Goal: Information Seeking & Learning: Learn about a topic

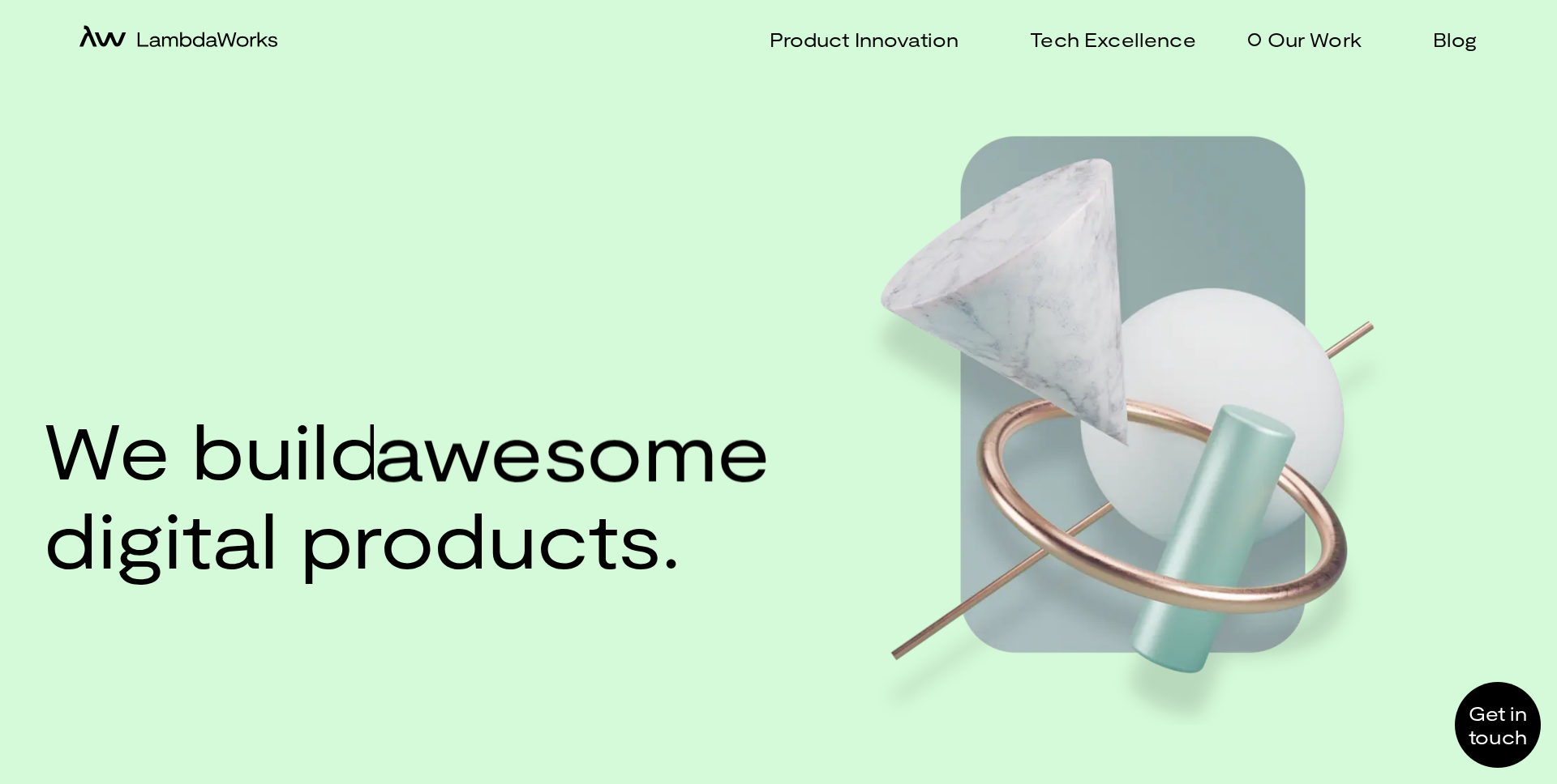
click at [1283, 44] on p "Our Work" at bounding box center [1315, 40] width 94 height 24
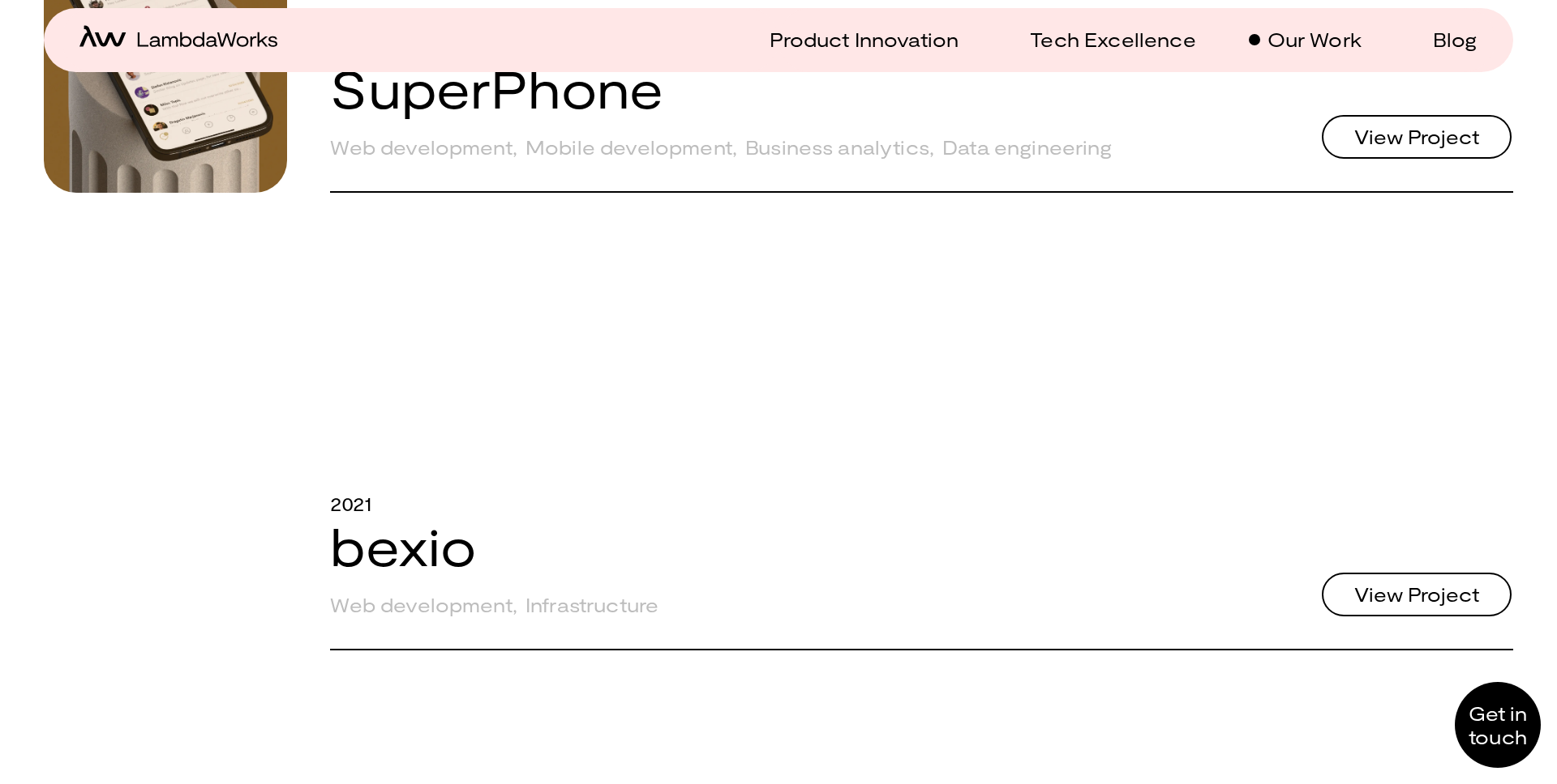
scroll to position [656, 0]
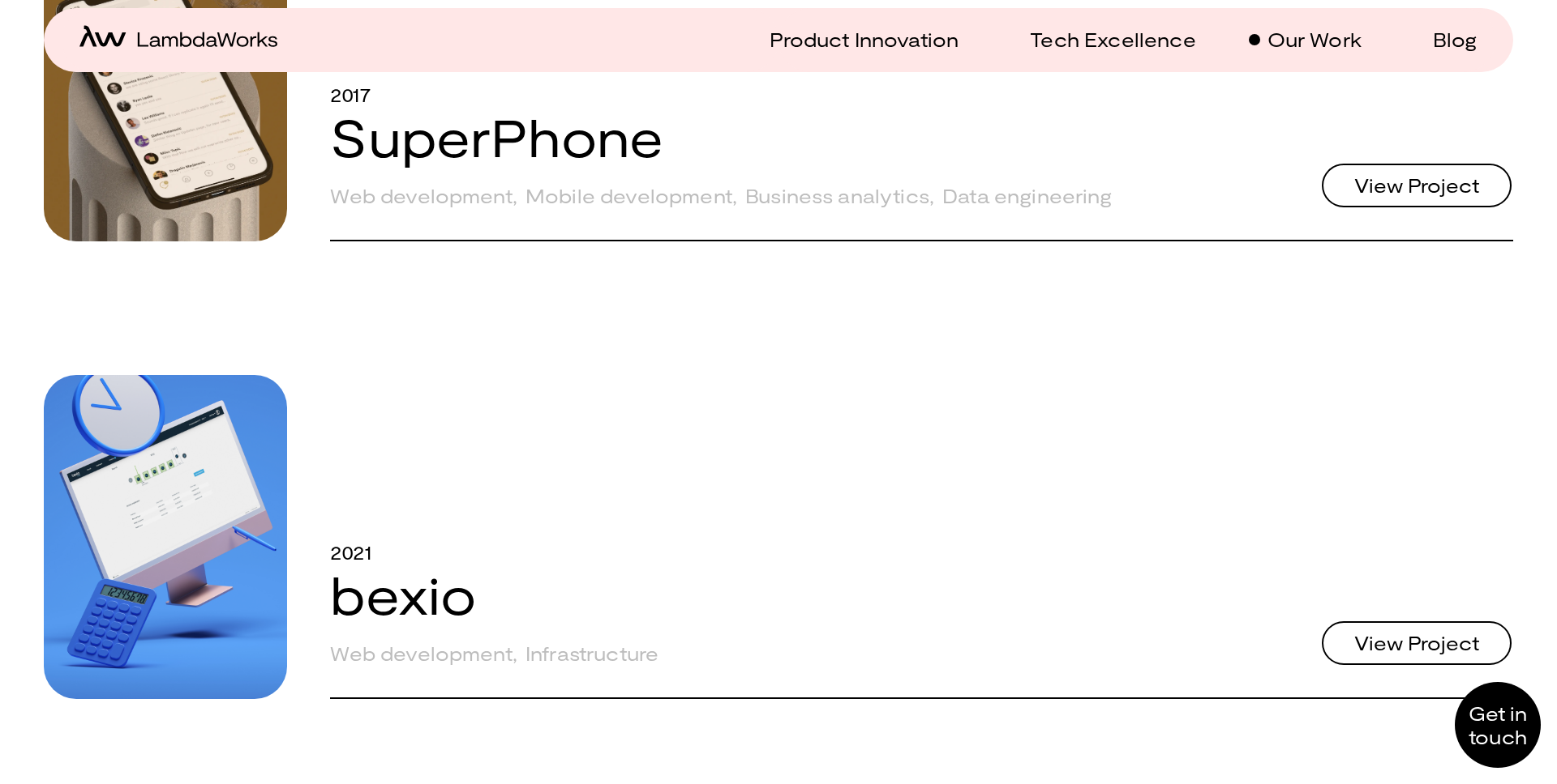
click at [547, 135] on link "SuperPhone" at bounding box center [497, 136] width 334 height 63
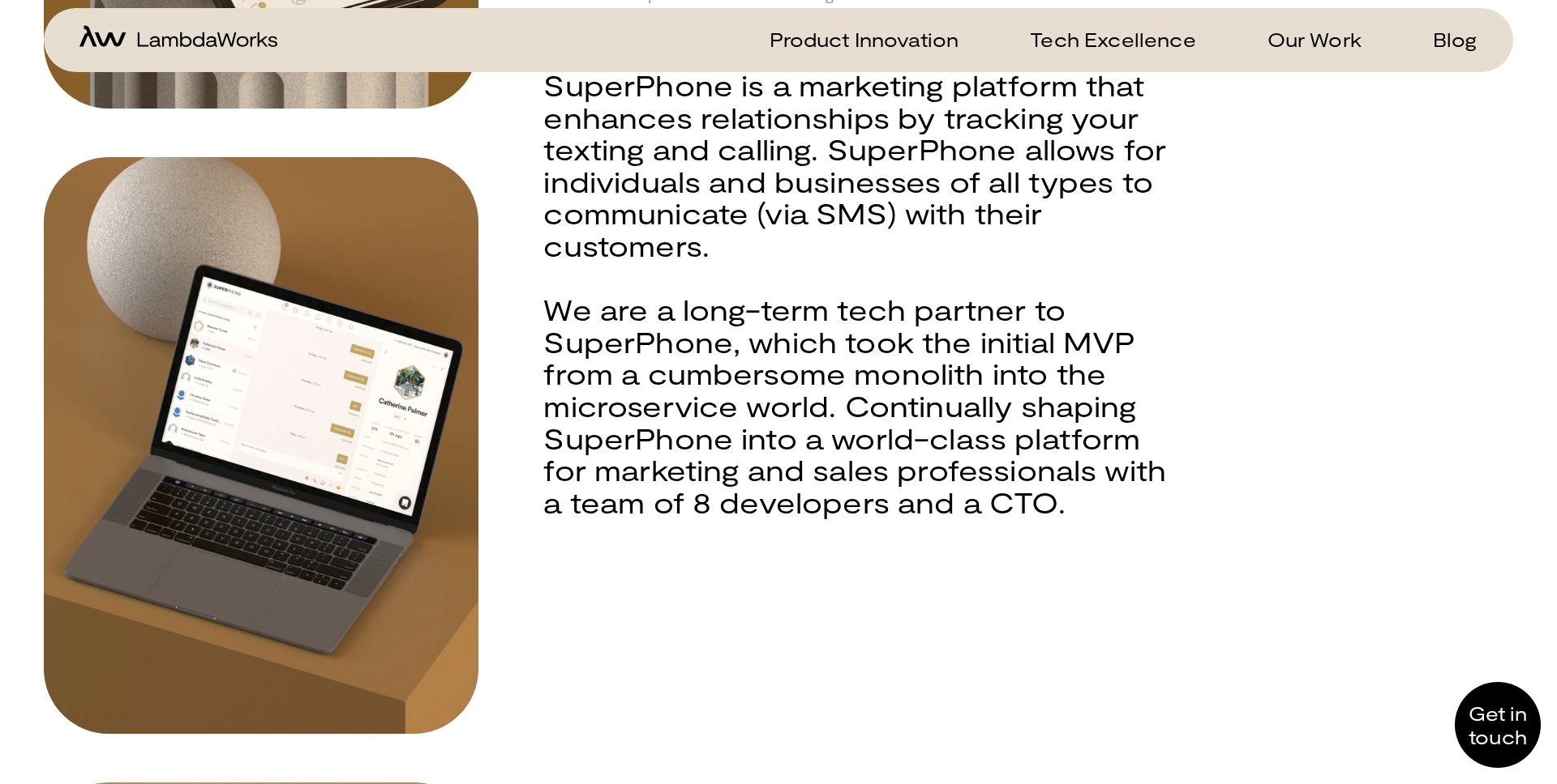
scroll to position [299, 0]
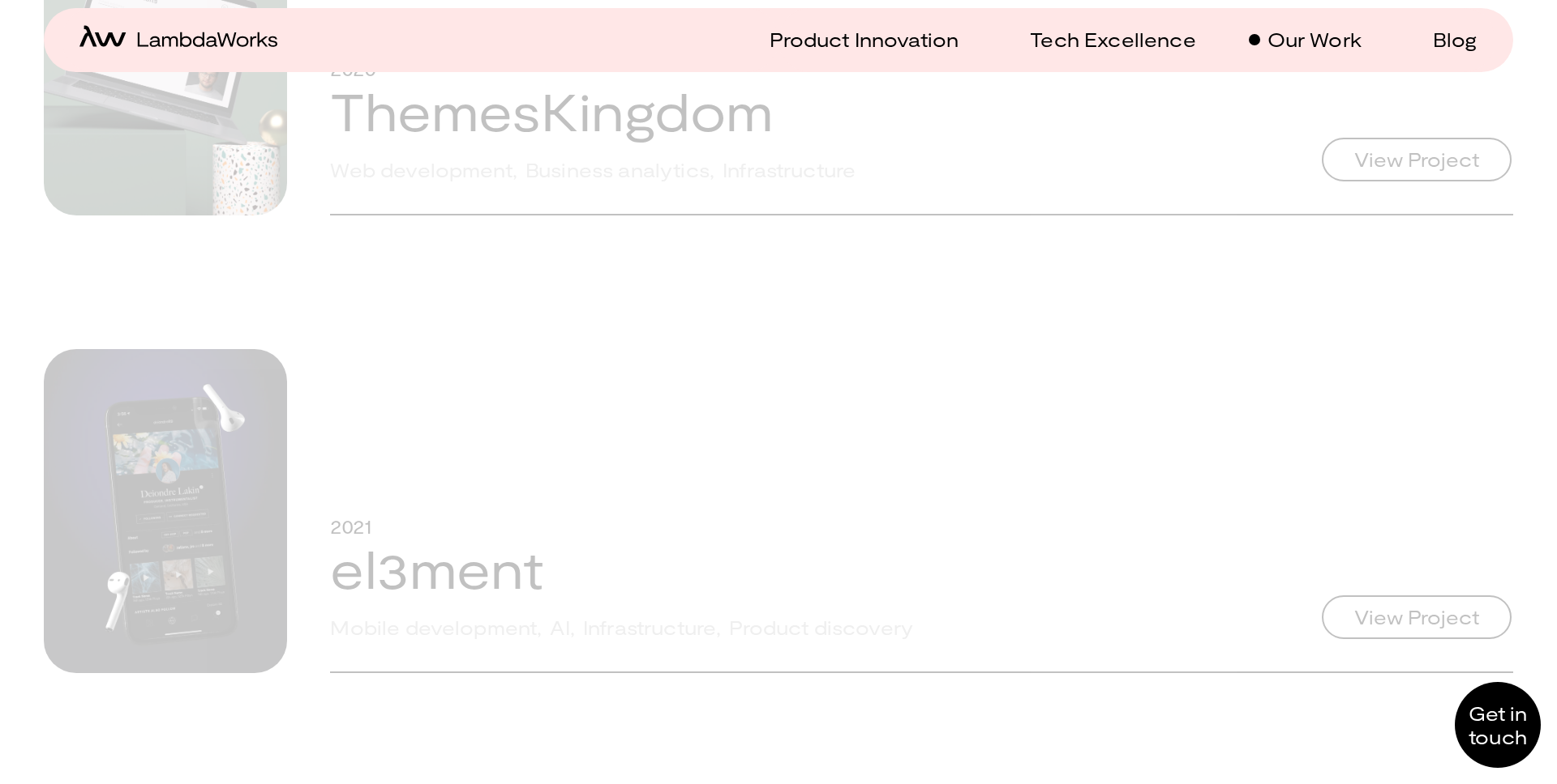
scroll to position [2735, 0]
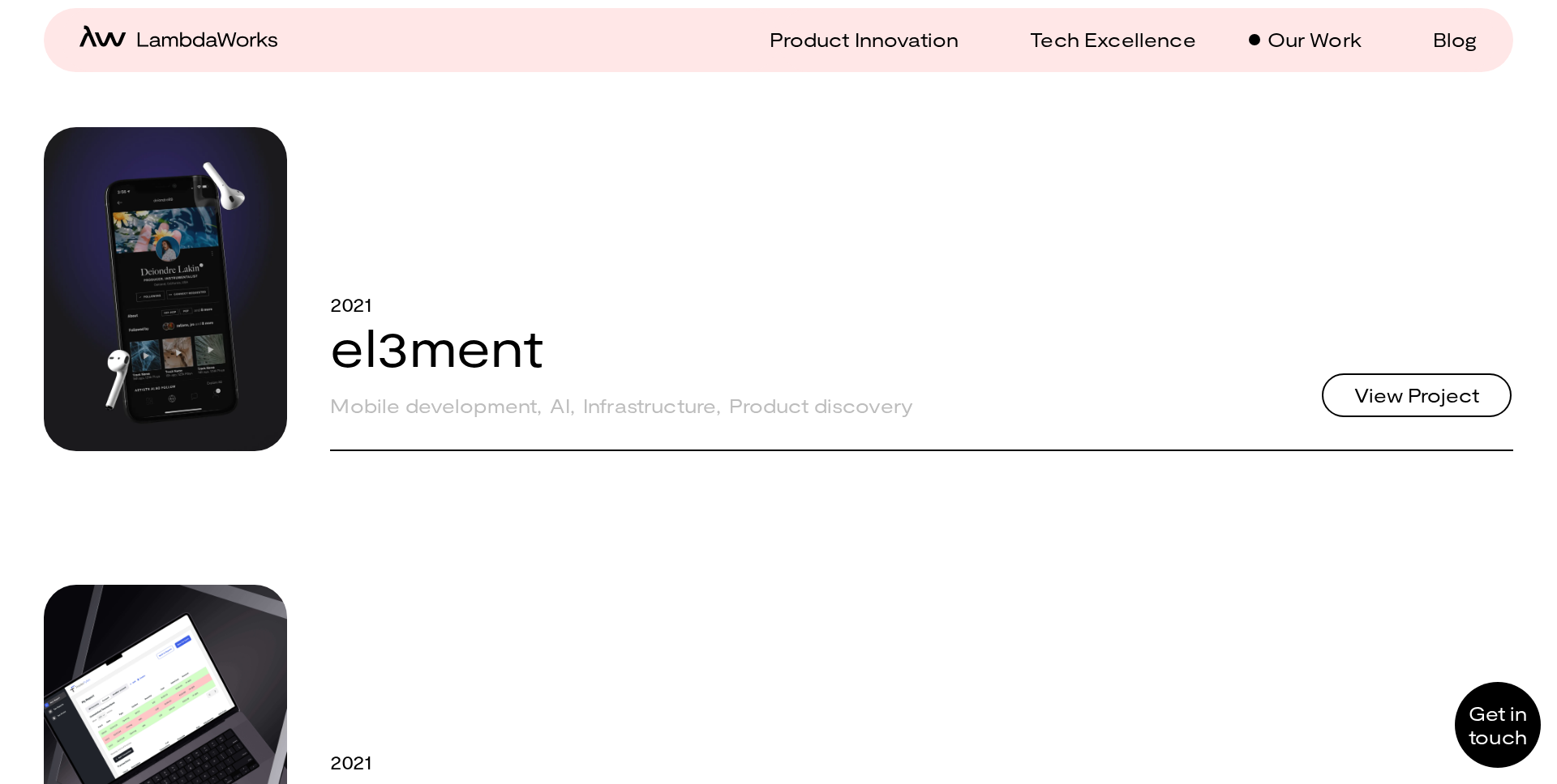
click at [376, 347] on link "el3ment" at bounding box center [436, 346] width 213 height 63
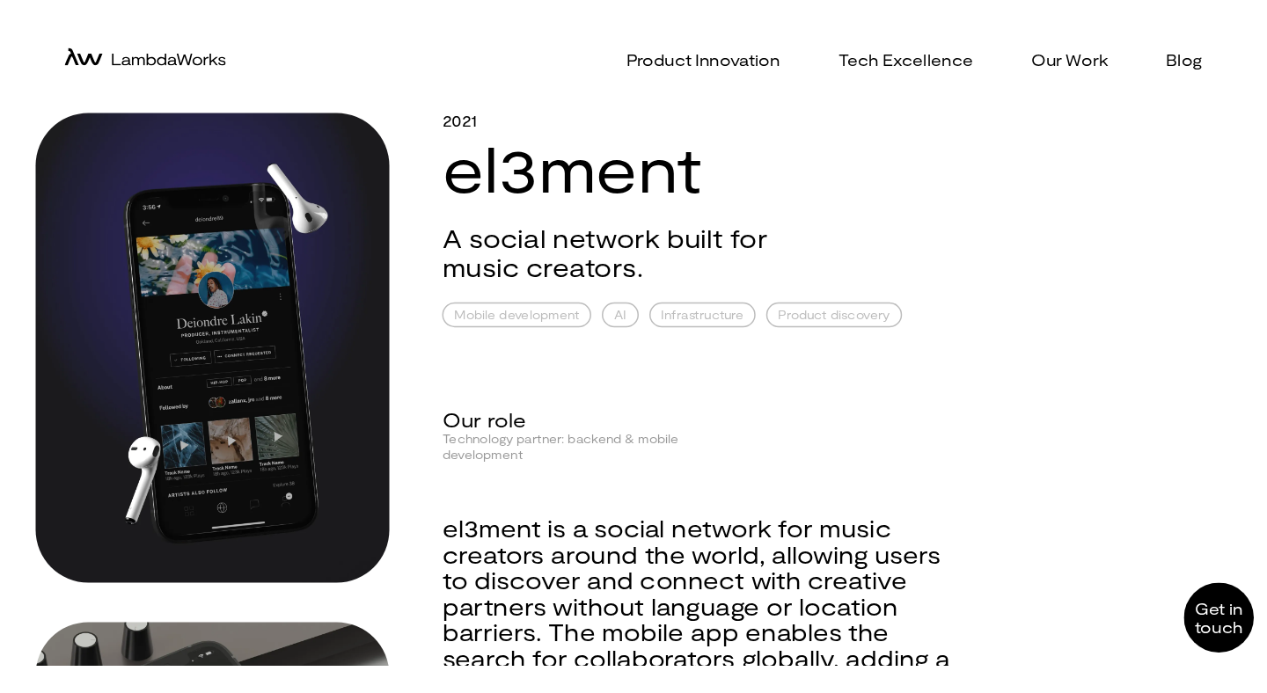
scroll to position [3, 0]
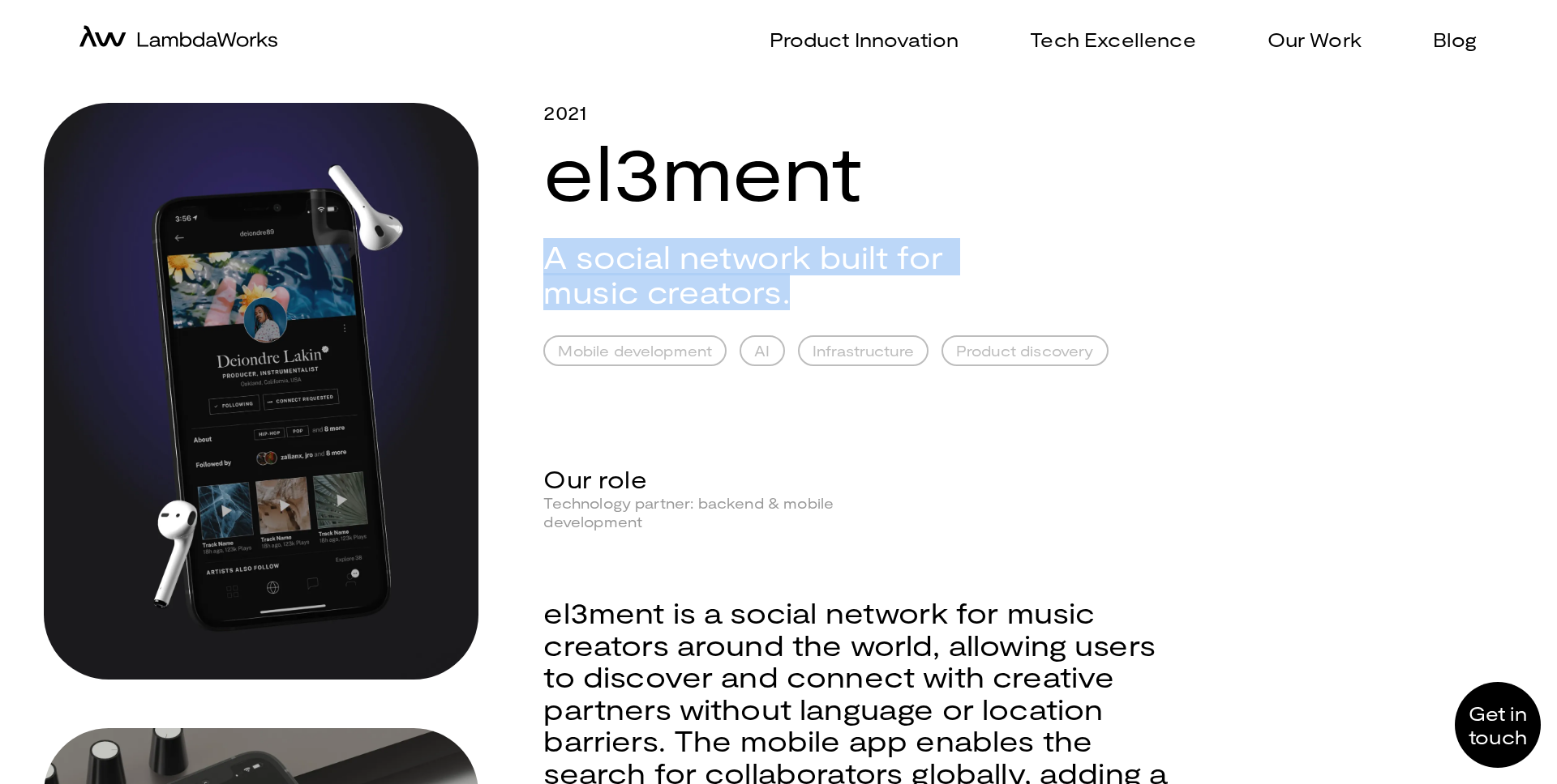
drag, startPoint x: 749, startPoint y: 286, endPoint x: 546, endPoint y: 266, distance: 204.0
click at [546, 266] on h2 "A social network built for music creators." at bounding box center [772, 275] width 458 height 70
copy h2 "A social network built for music creators."
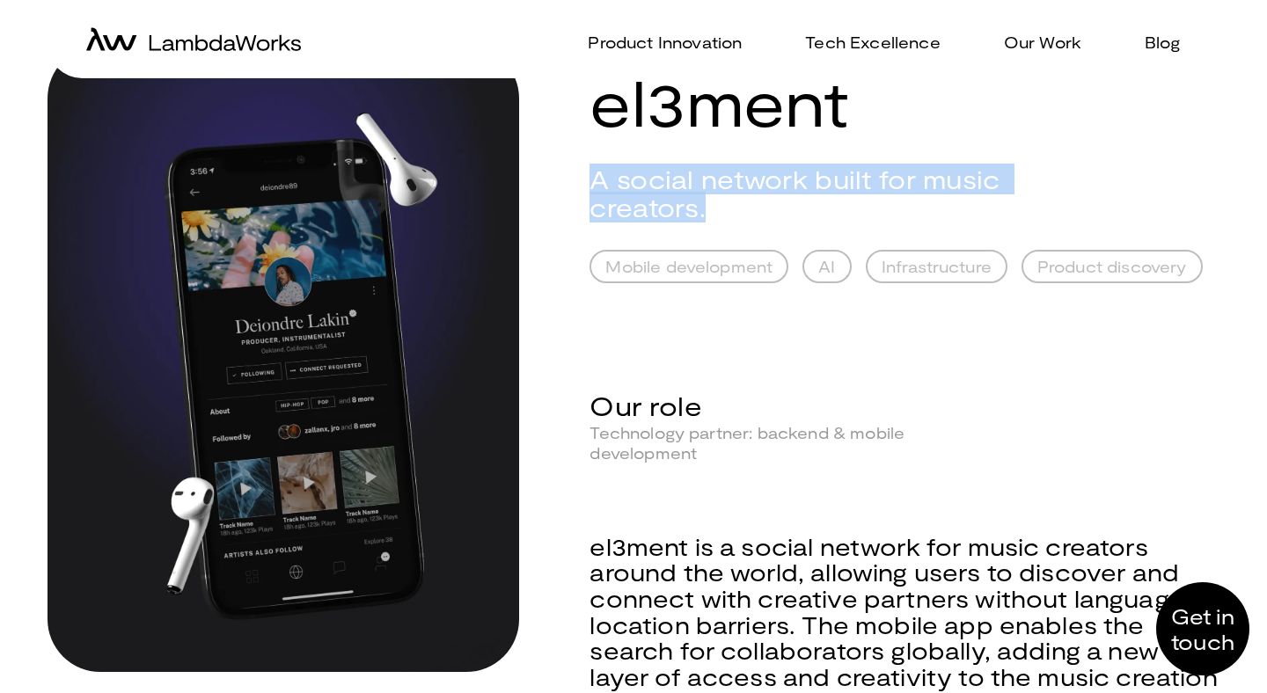
scroll to position [114, 0]
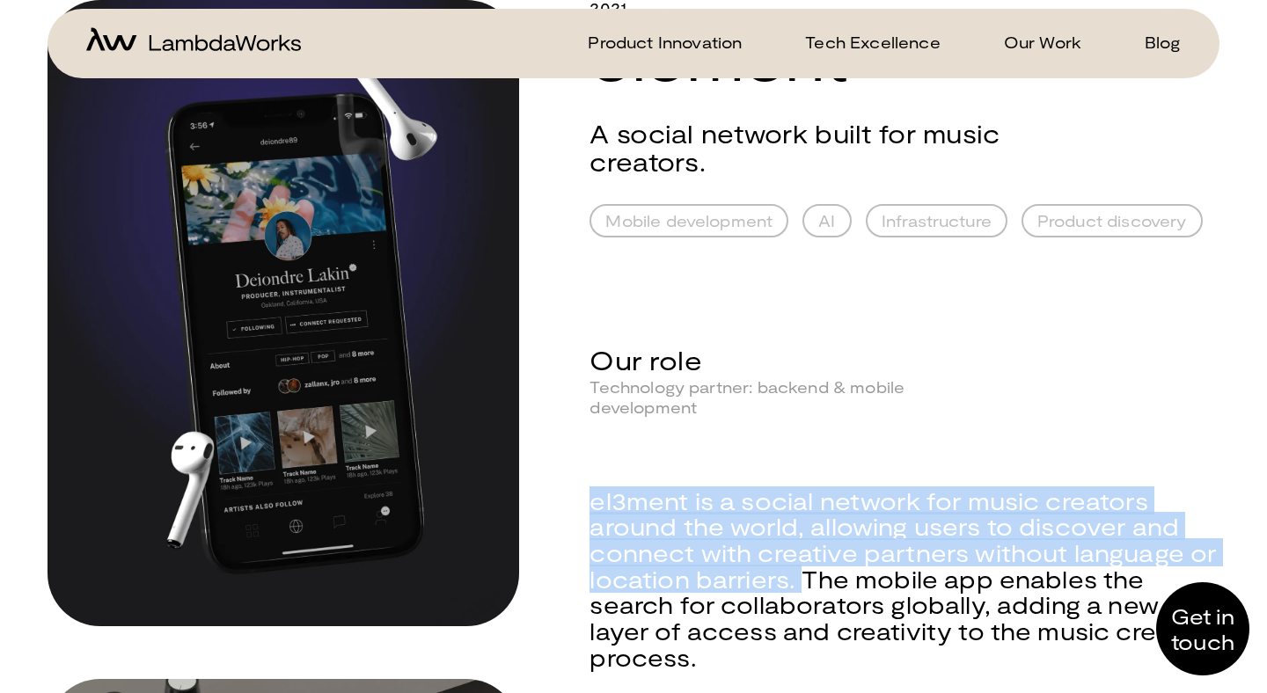
drag, startPoint x: 637, startPoint y: 501, endPoint x: 685, endPoint y: 547, distance: 66.6
copy div "el3ment is a social network for music creators around the world, allowing users…"
click at [1019, 45] on p "Our Work" at bounding box center [1042, 43] width 77 height 26
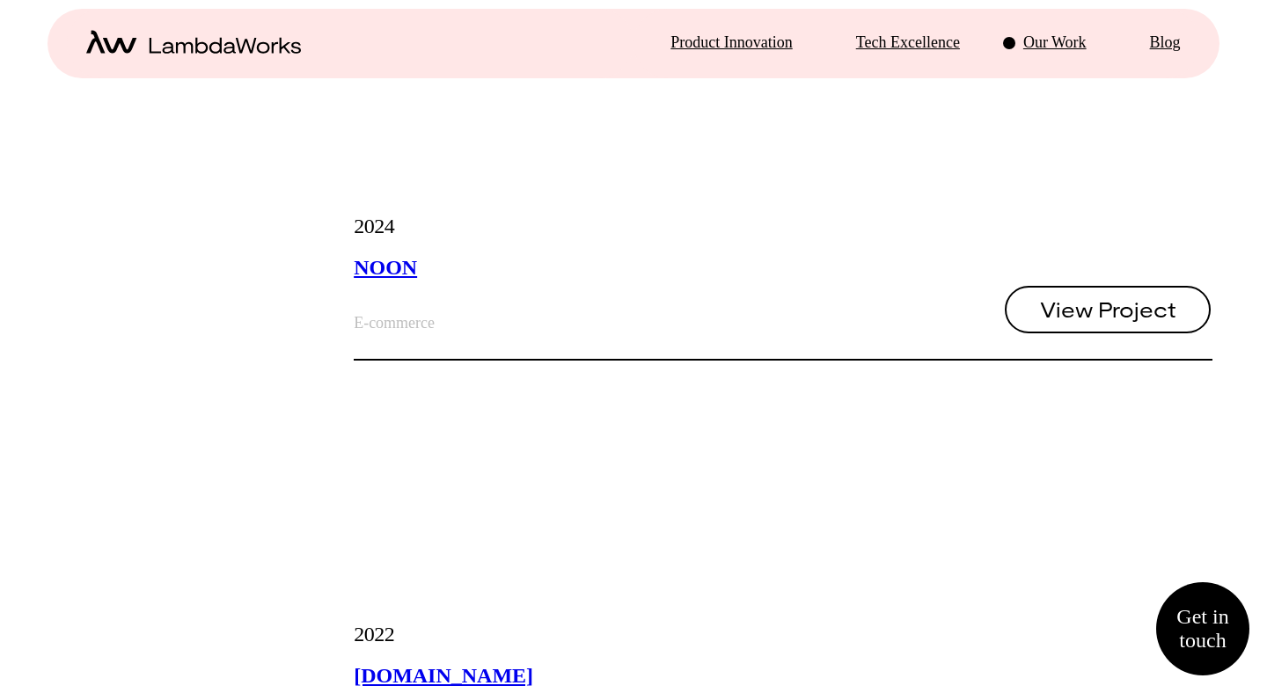
scroll to position [3785, 0]
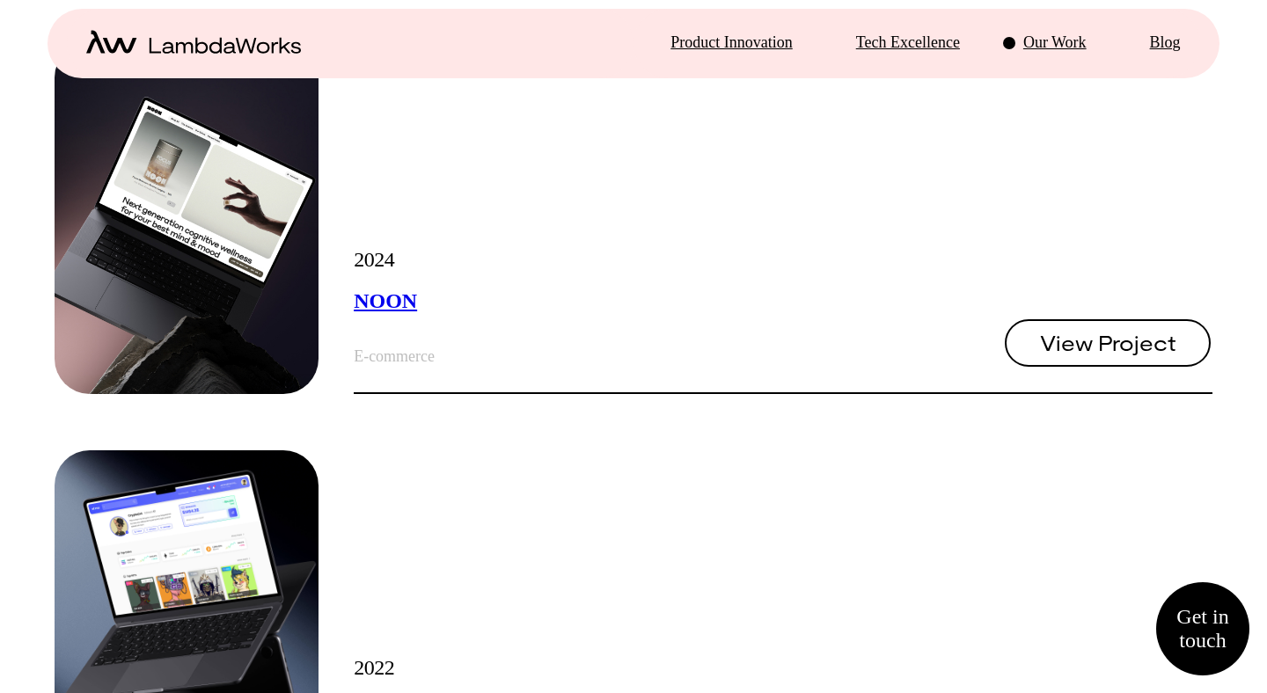
click at [417, 303] on link "NOON" at bounding box center [385, 300] width 63 height 23
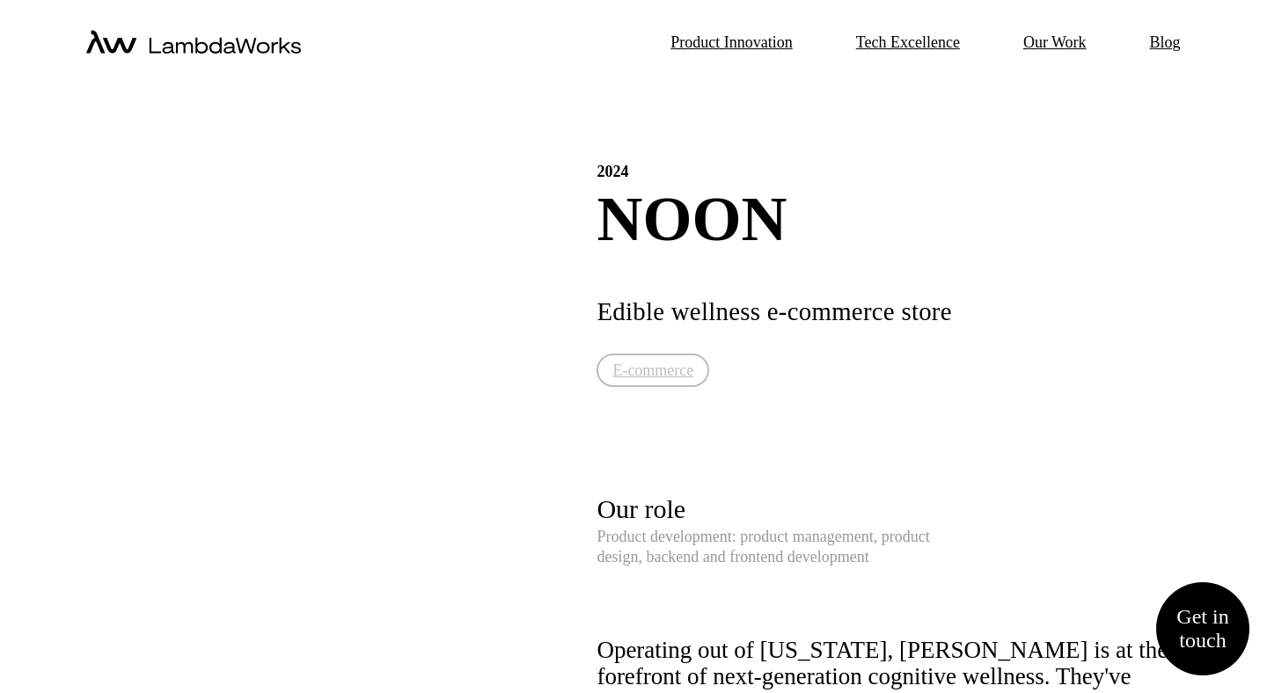
scroll to position [39, 0]
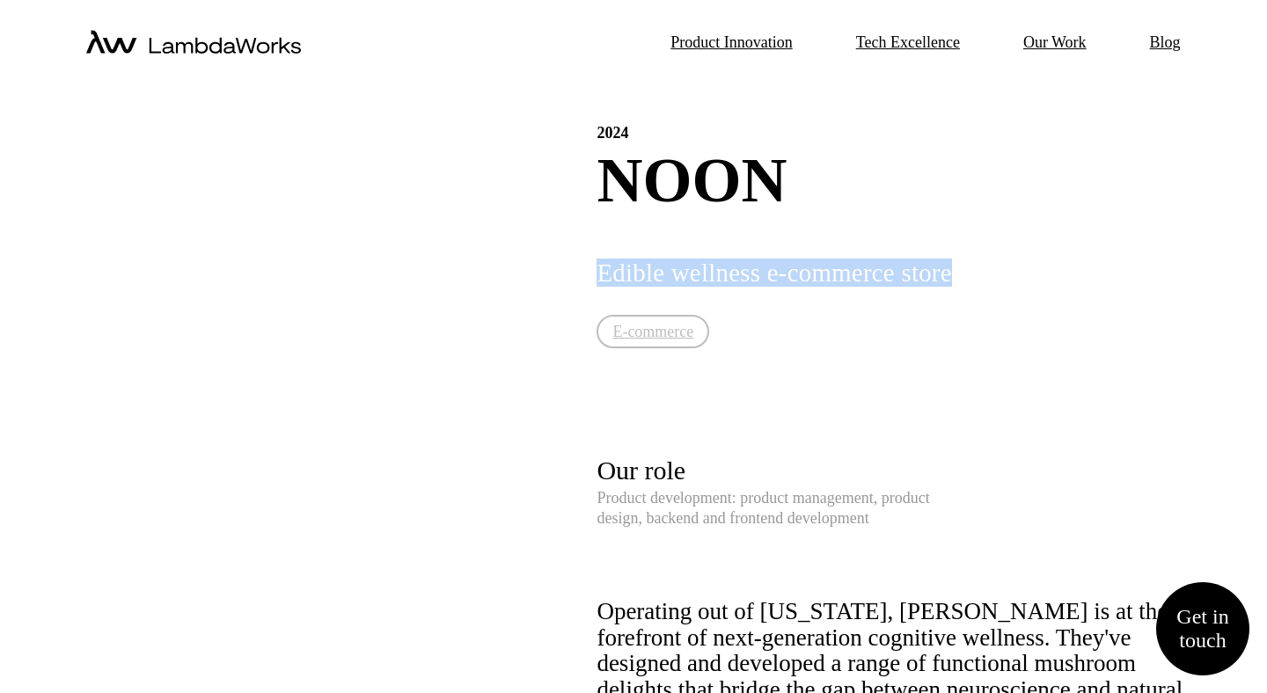
drag, startPoint x: 1042, startPoint y: 214, endPoint x: 591, endPoint y: 221, distance: 451.3
click at [596, 259] on h2 "Edible wellness e-commerce store" at bounding box center [844, 273] width 497 height 28
copy h2 "Edible wellness e-commerce store"
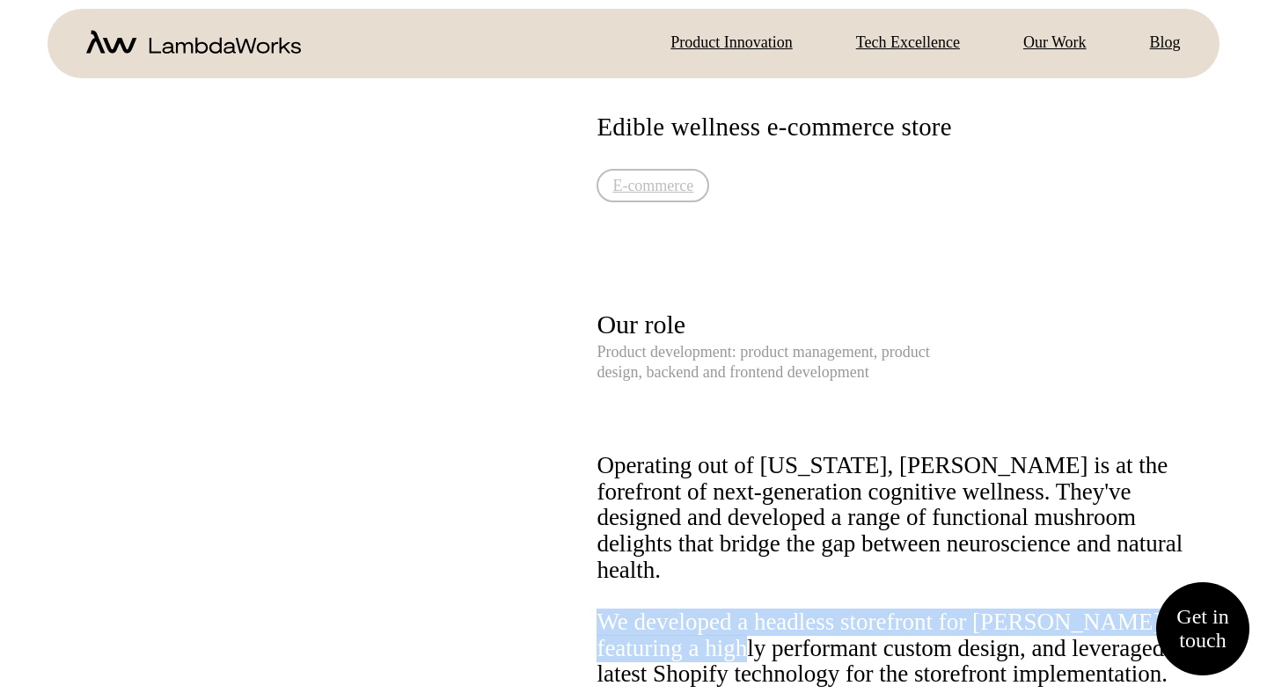
scroll to position [196, 0]
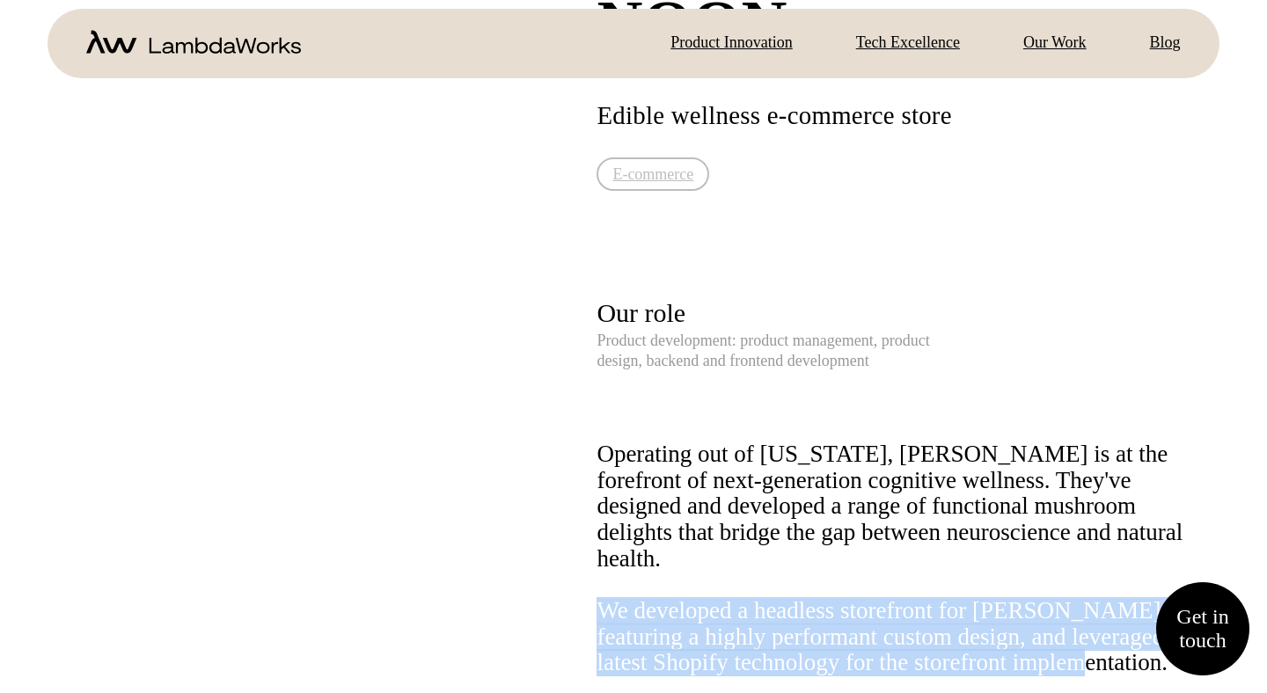
drag, startPoint x: 592, startPoint y: 579, endPoint x: 888, endPoint y: 644, distance: 302.6
click at [949, 643] on div "We developed a headless storefront for [PERSON_NAME], featuring a highly perfor…" at bounding box center [903, 650] width 615 height 105
copy div "We developed a headless storefront for [PERSON_NAME], featuring a highly perfor…"
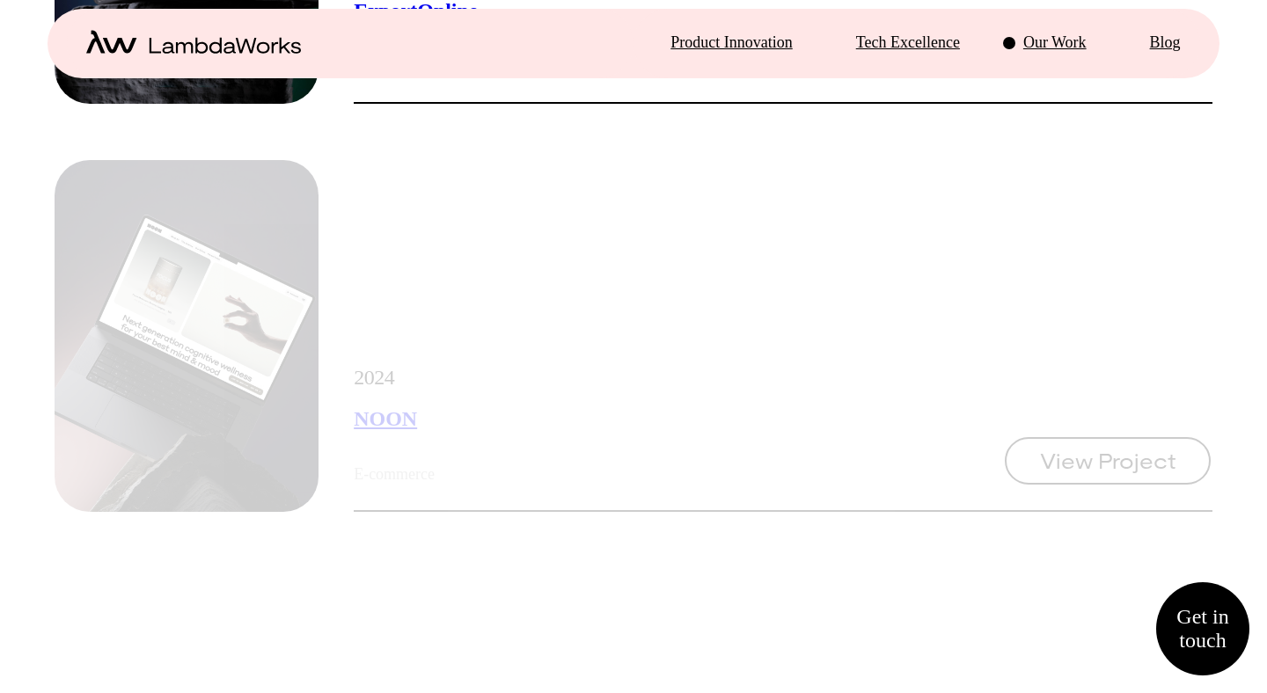
scroll to position [4042, 0]
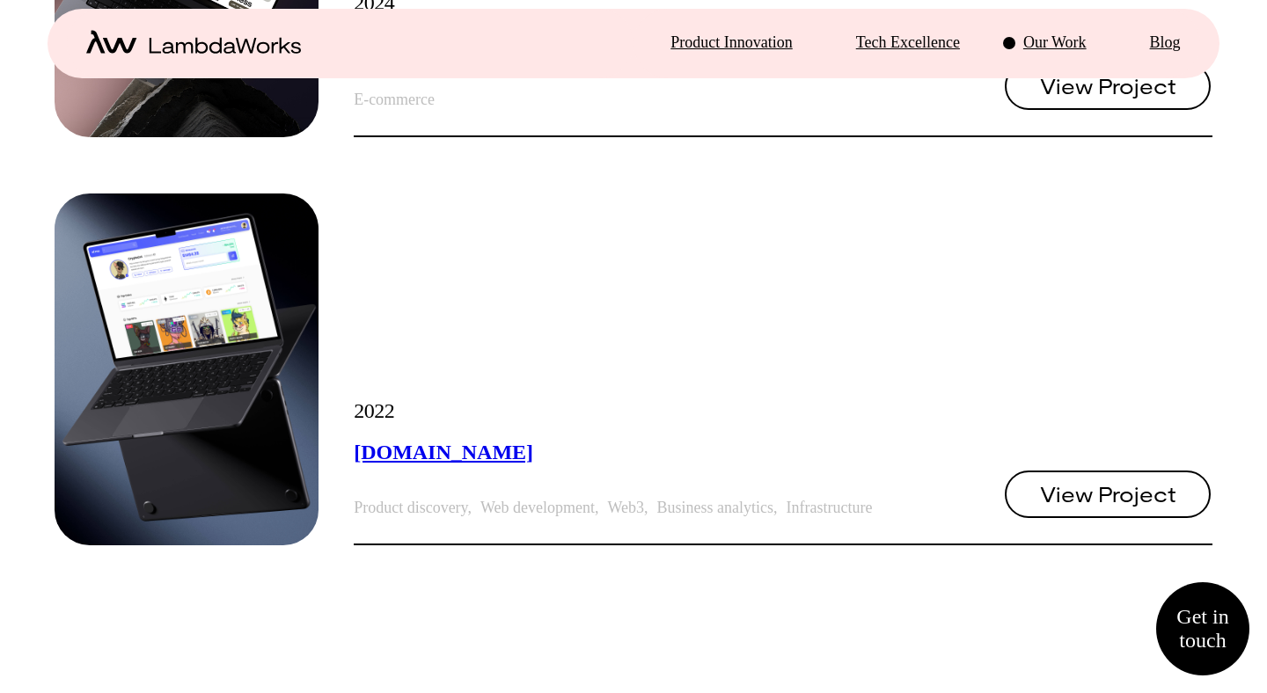
click at [1157, 497] on span "View Project" at bounding box center [1107, 494] width 135 height 21
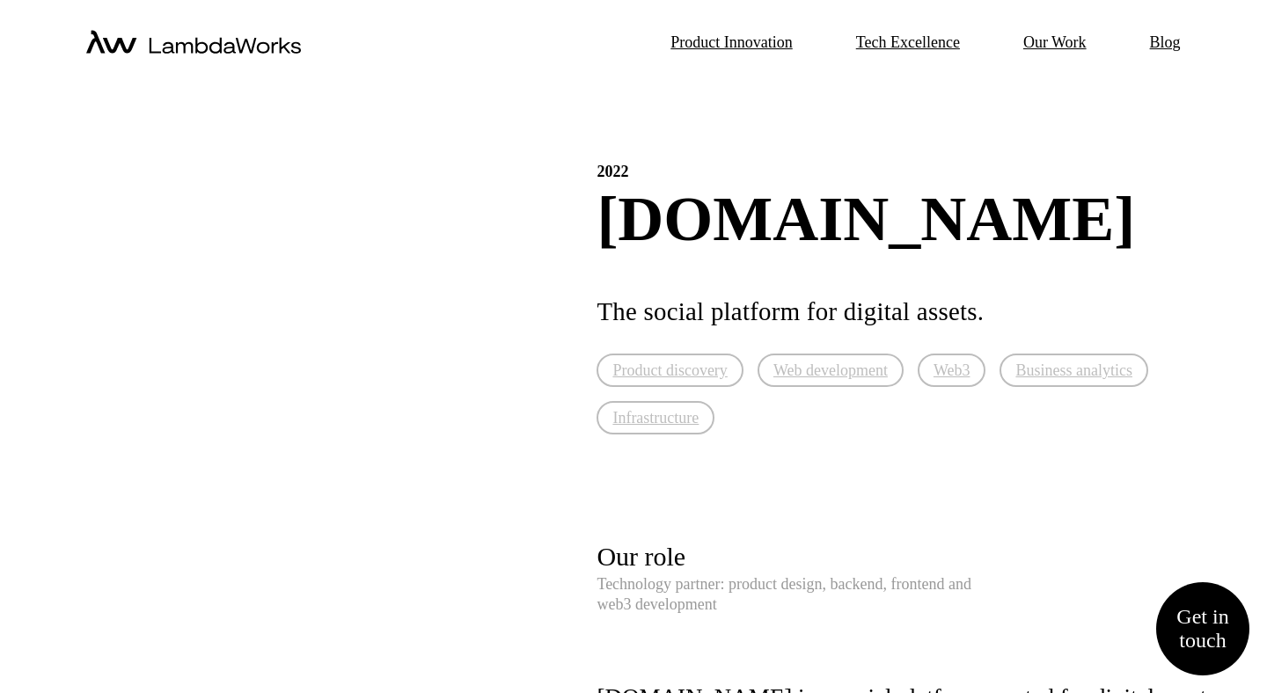
click at [667, 456] on div "2022 [DOMAIN_NAME] The social platform for digital assets. Product discovery We…" at bounding box center [903, 559] width 615 height 877
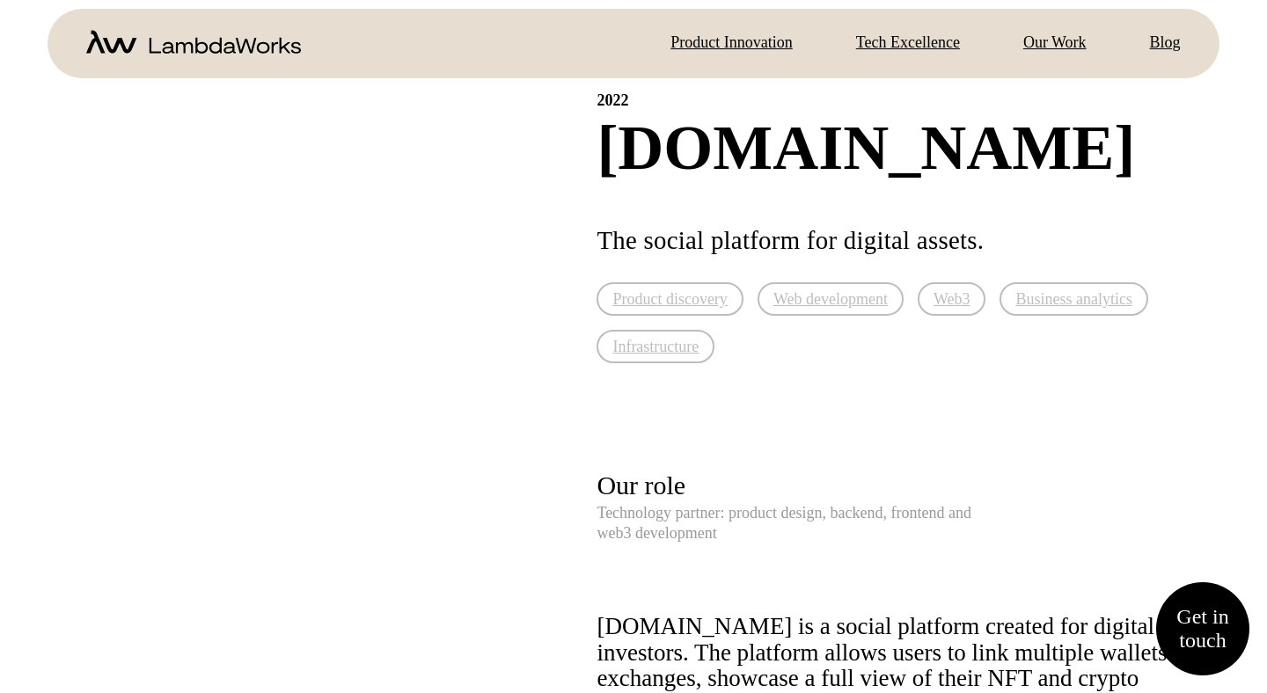
scroll to position [87, 0]
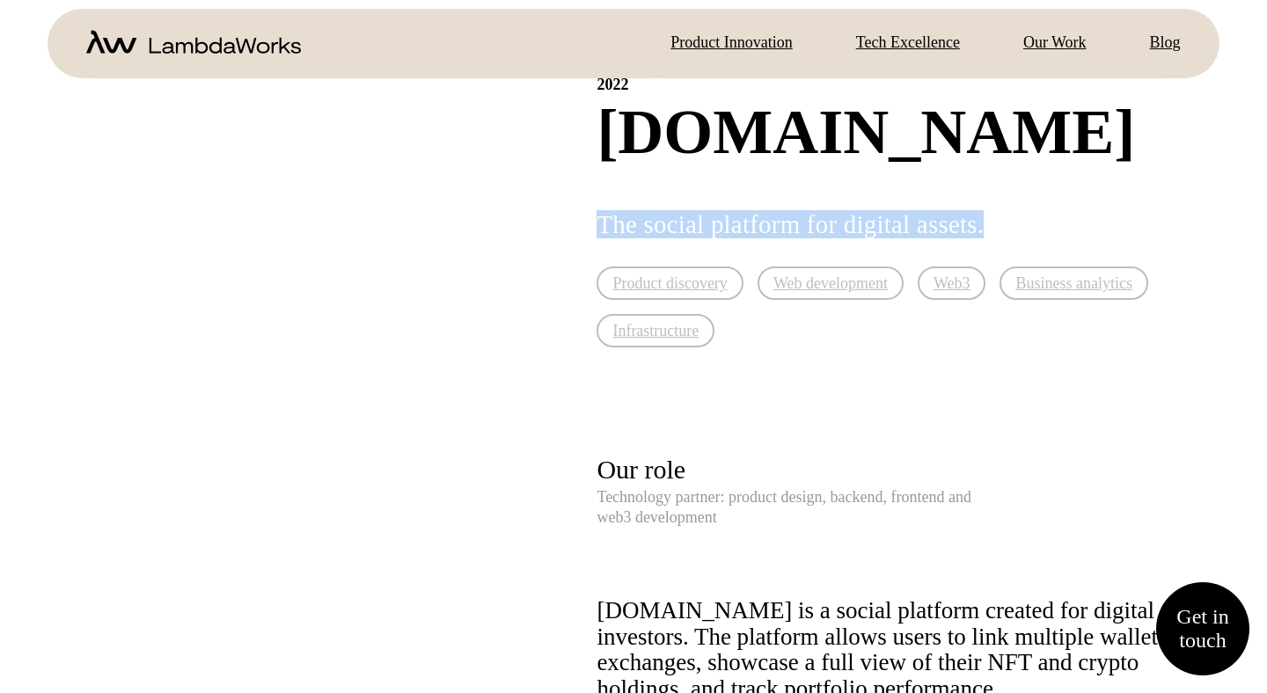
drag, startPoint x: 1072, startPoint y: 166, endPoint x: 594, endPoint y: 165, distance: 478.5
click at [596, 210] on h2 "The social platform for digital assets." at bounding box center [844, 224] width 497 height 28
copy h2 "The social platform for digital assets."
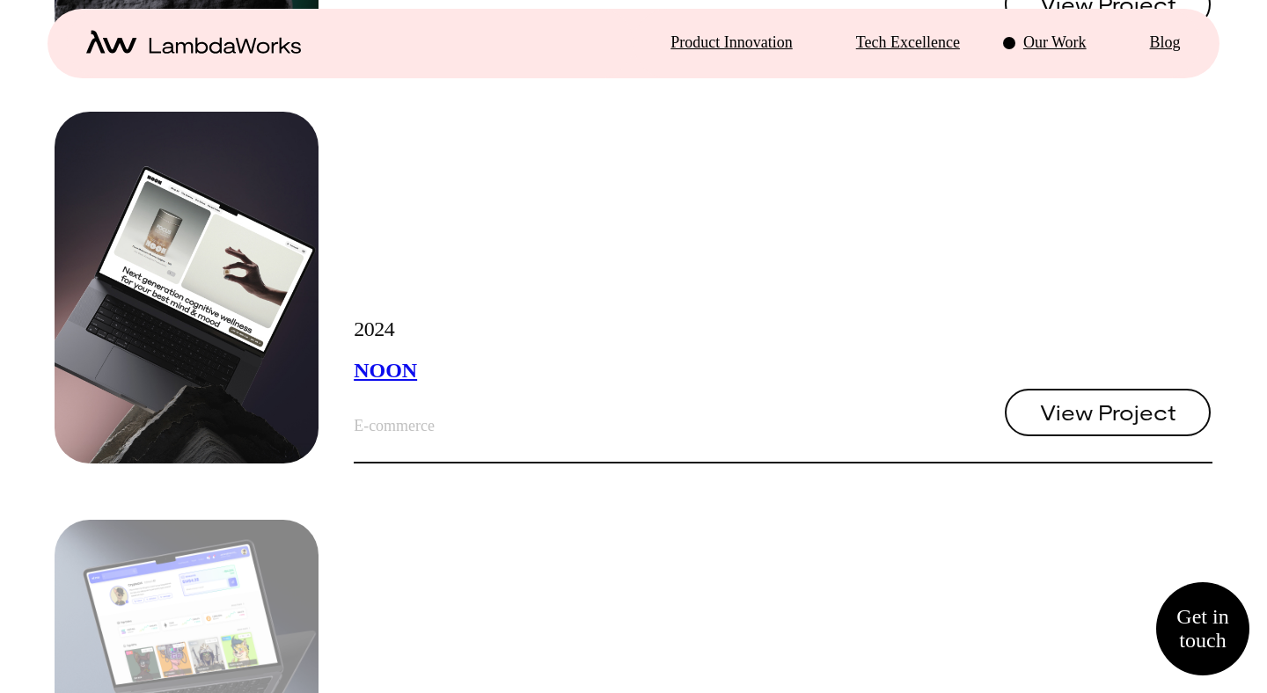
scroll to position [3781, 0]
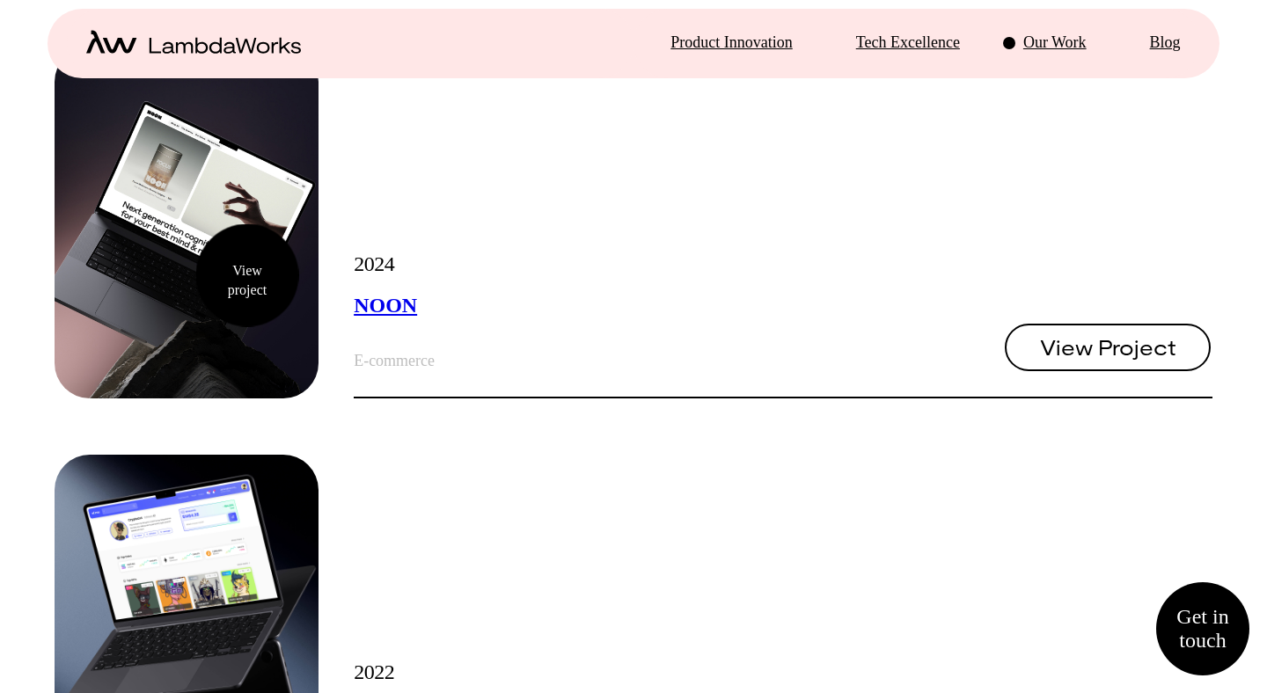
click at [247, 275] on div "View project" at bounding box center [187, 223] width 264 height 352
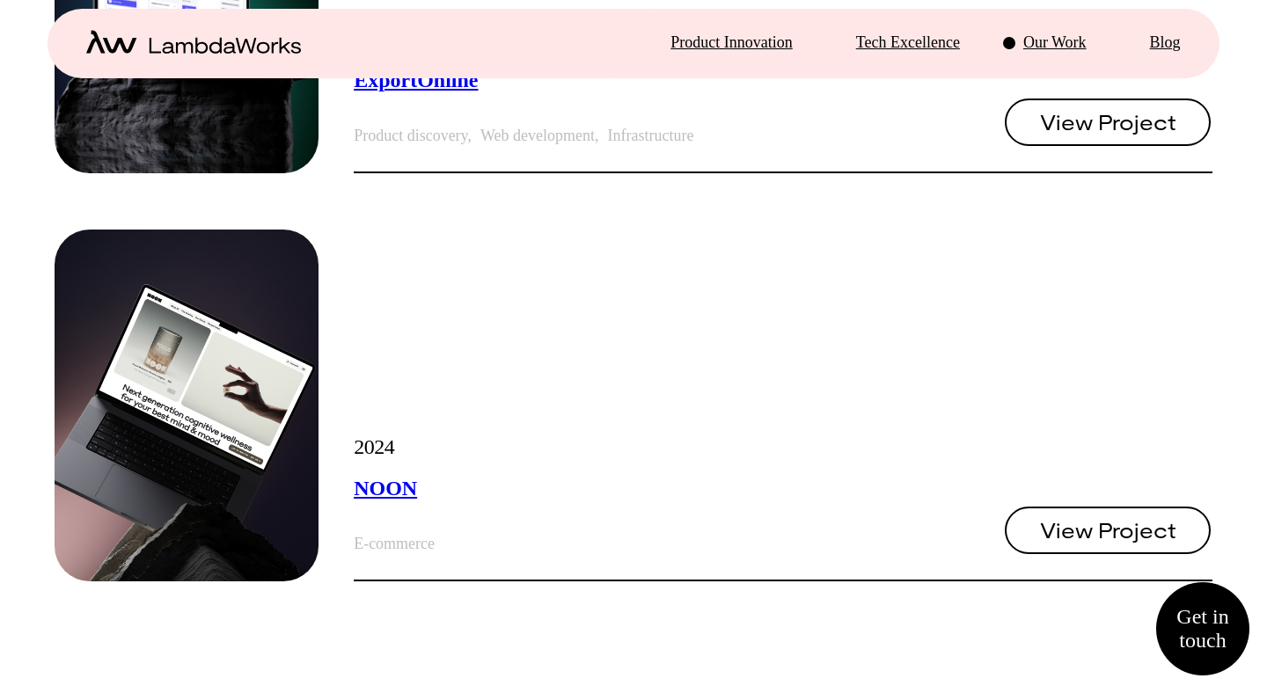
scroll to position [3615, 0]
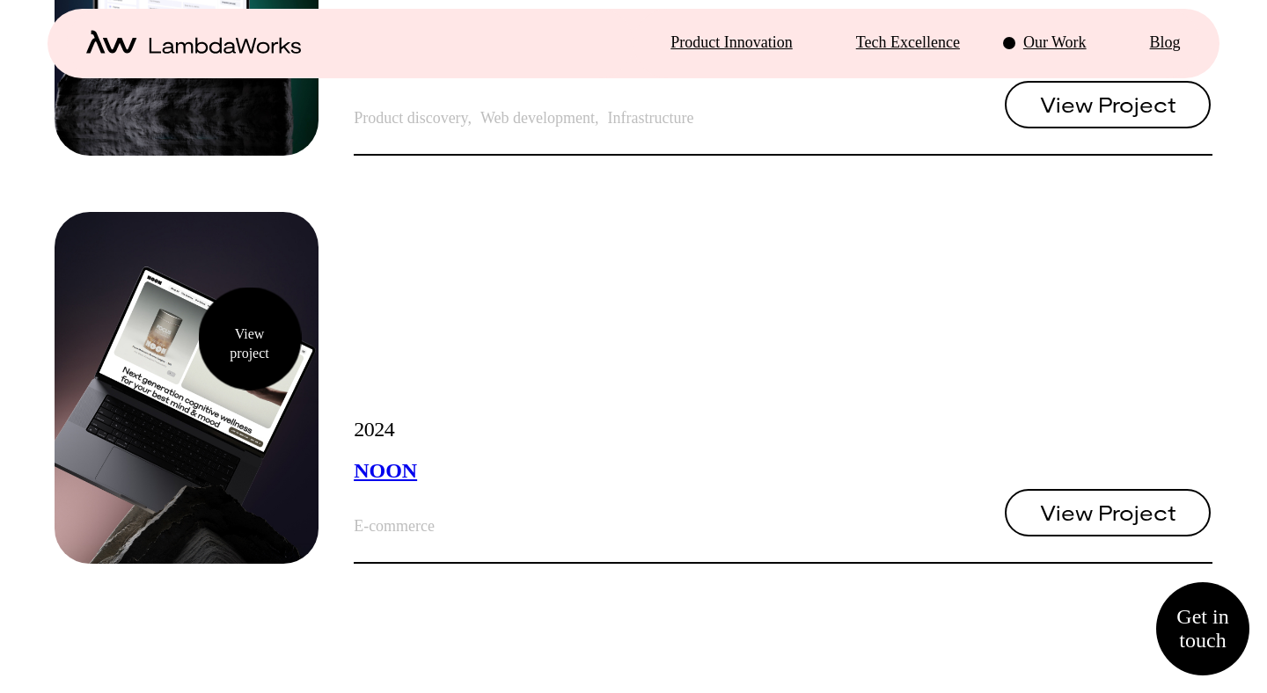
click at [245, 337] on div "View project" at bounding box center [187, 388] width 264 height 352
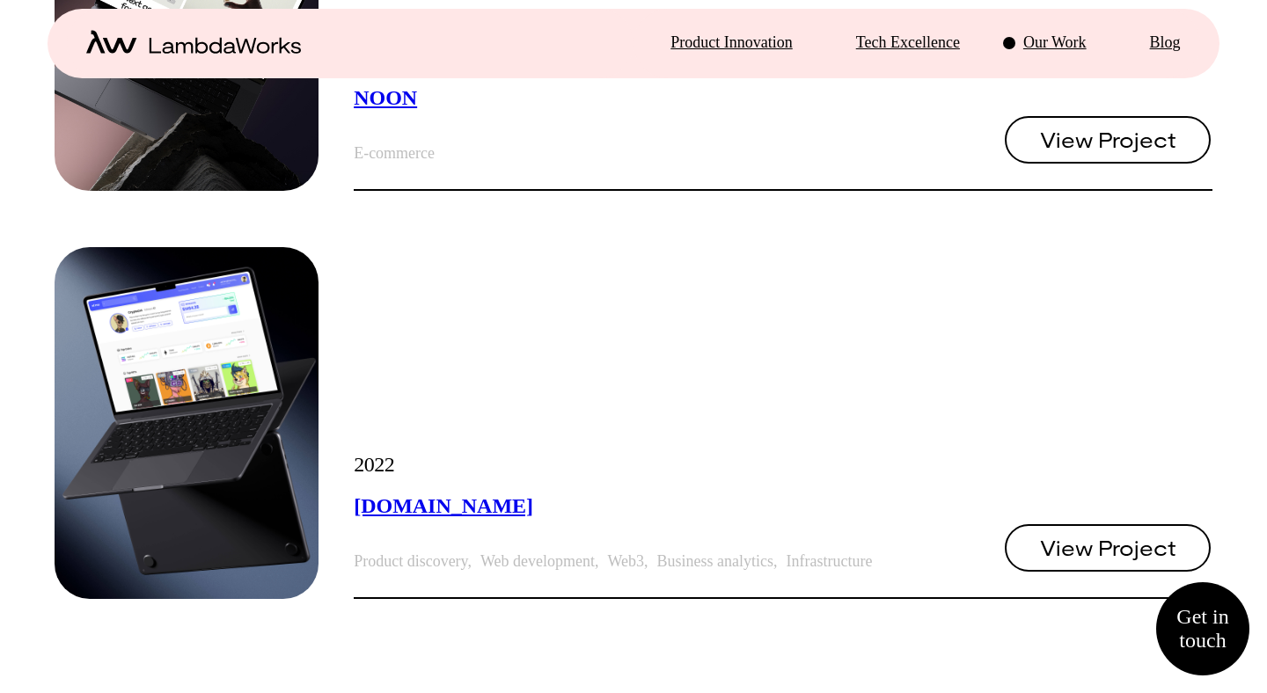
scroll to position [4118, 0]
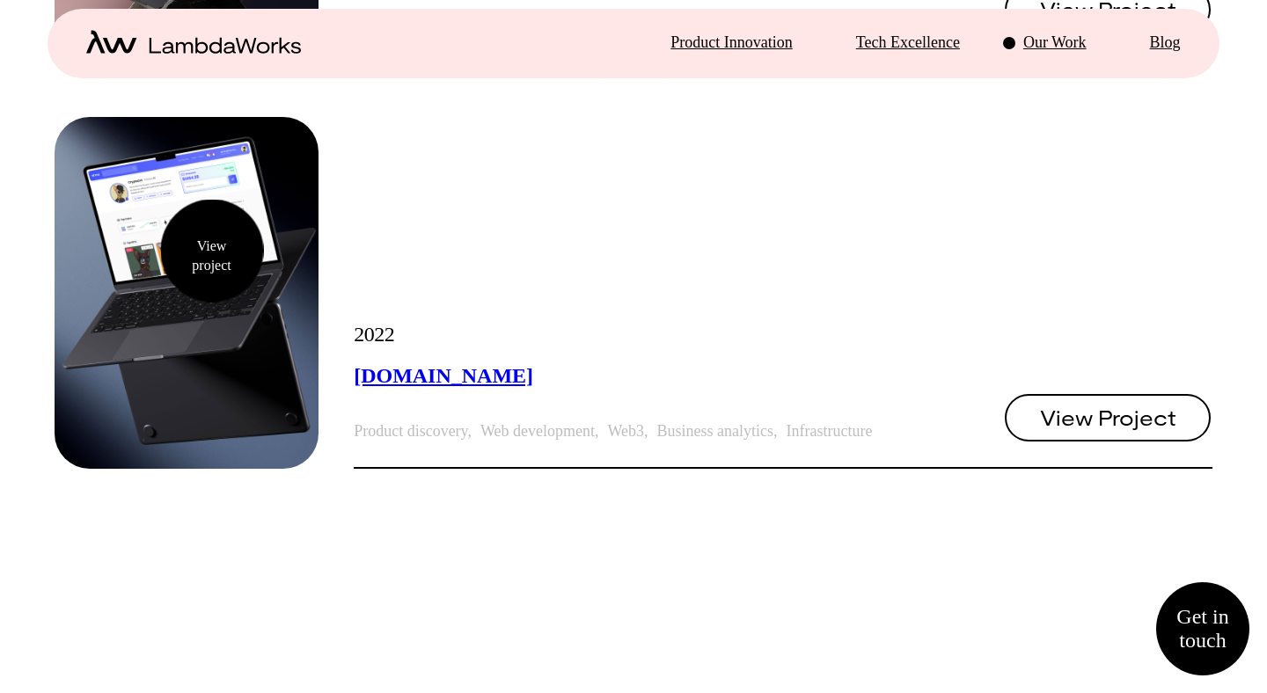
click at [212, 249] on div "View project" at bounding box center [187, 293] width 264 height 352
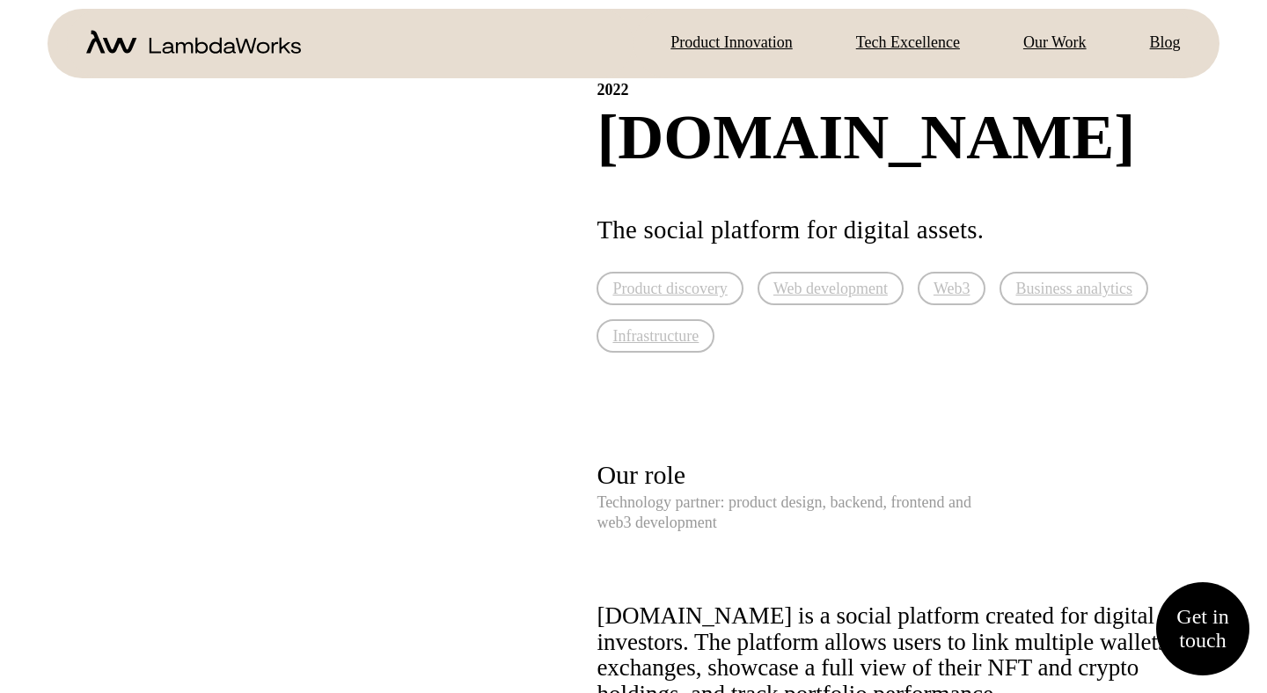
scroll to position [86, 0]
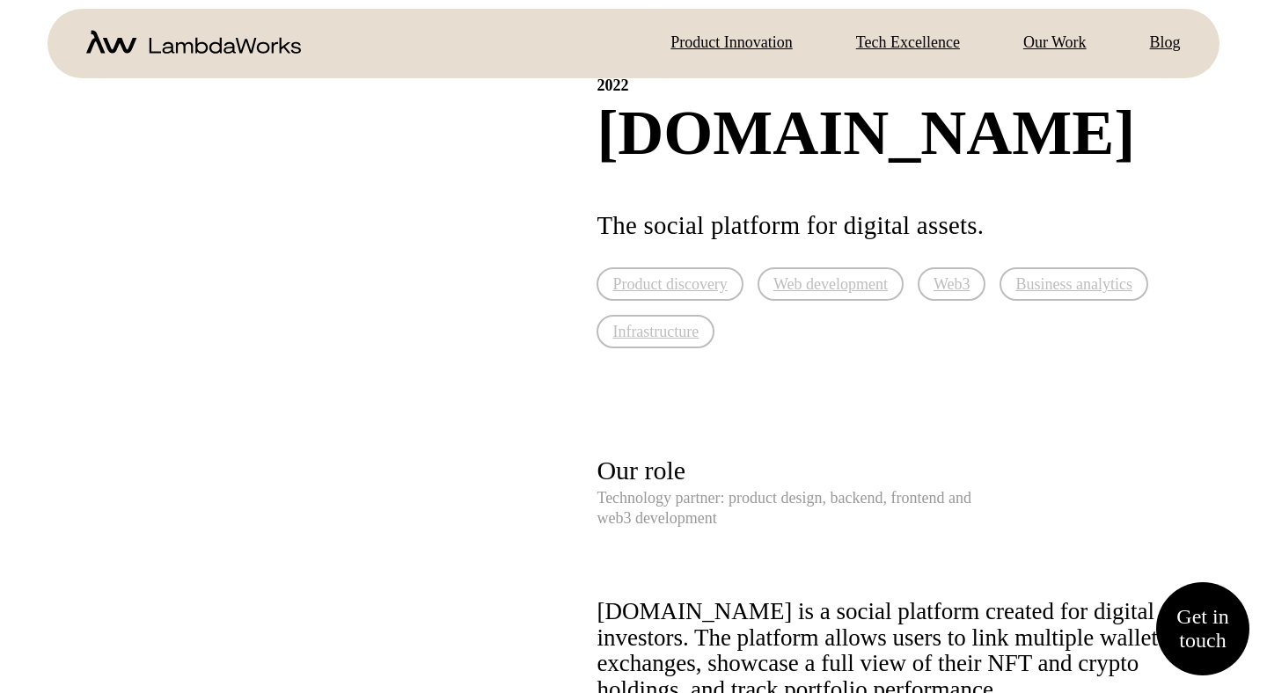
drag, startPoint x: 1056, startPoint y: 183, endPoint x: 1074, endPoint y: 158, distance: 30.3
click at [1056, 182] on div "2022 [DOMAIN_NAME] The social platform for digital assets. Product discovery We…" at bounding box center [903, 473] width 615 height 877
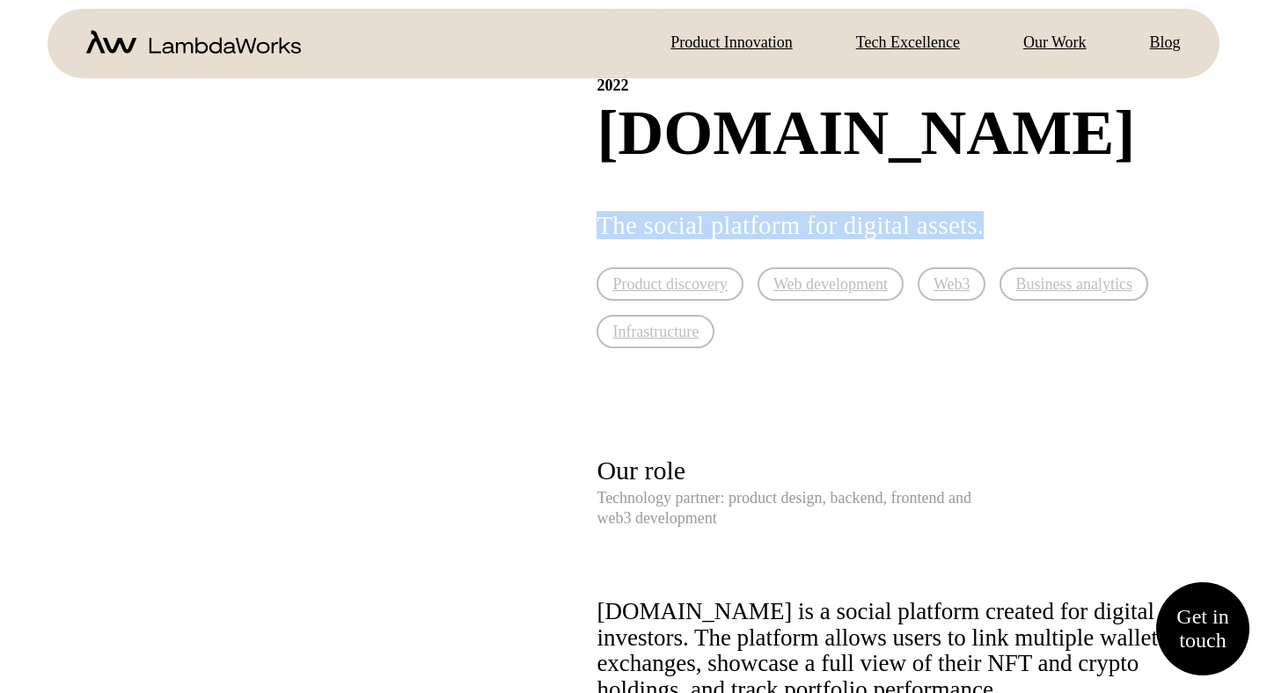
drag, startPoint x: 1075, startPoint y: 161, endPoint x: 595, endPoint y: 164, distance: 479.4
click at [596, 211] on h2 "The social platform for digital assets." at bounding box center [844, 225] width 497 height 28
copy h2 "The social platform for digital assets."
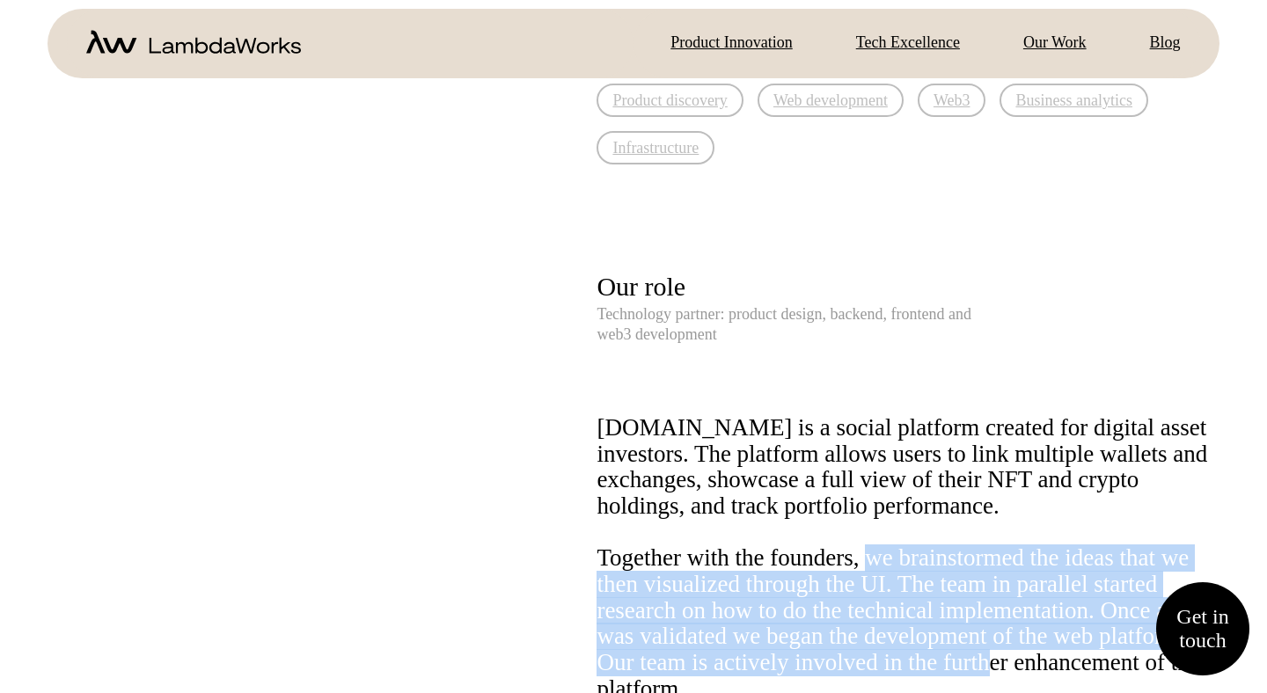
scroll to position [276, 0]
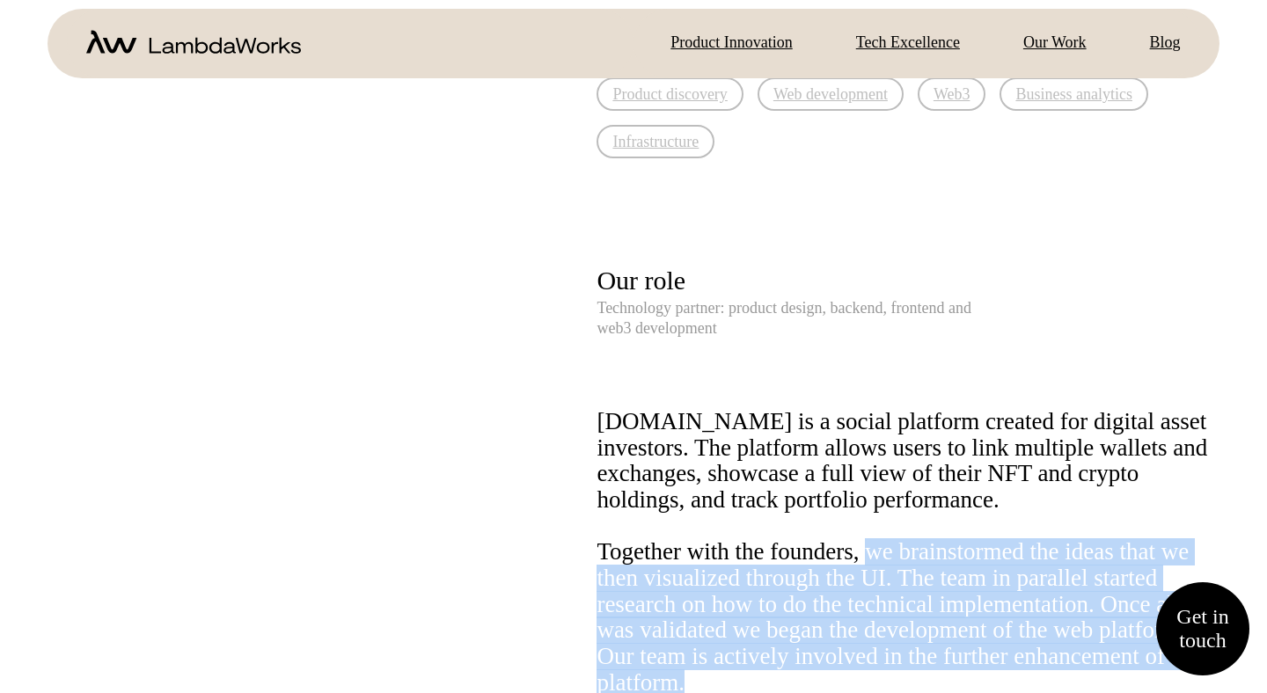
drag, startPoint x: 928, startPoint y: 545, endPoint x: 1114, endPoint y: 669, distance: 223.2
click at [1114, 669] on div "Together with the founders, we brainstormed the ideas that we then visualized t…" at bounding box center [903, 630] width 615 height 183
copy div "we brainstormed the ideas that we then visualized through the UI. The team in p…"
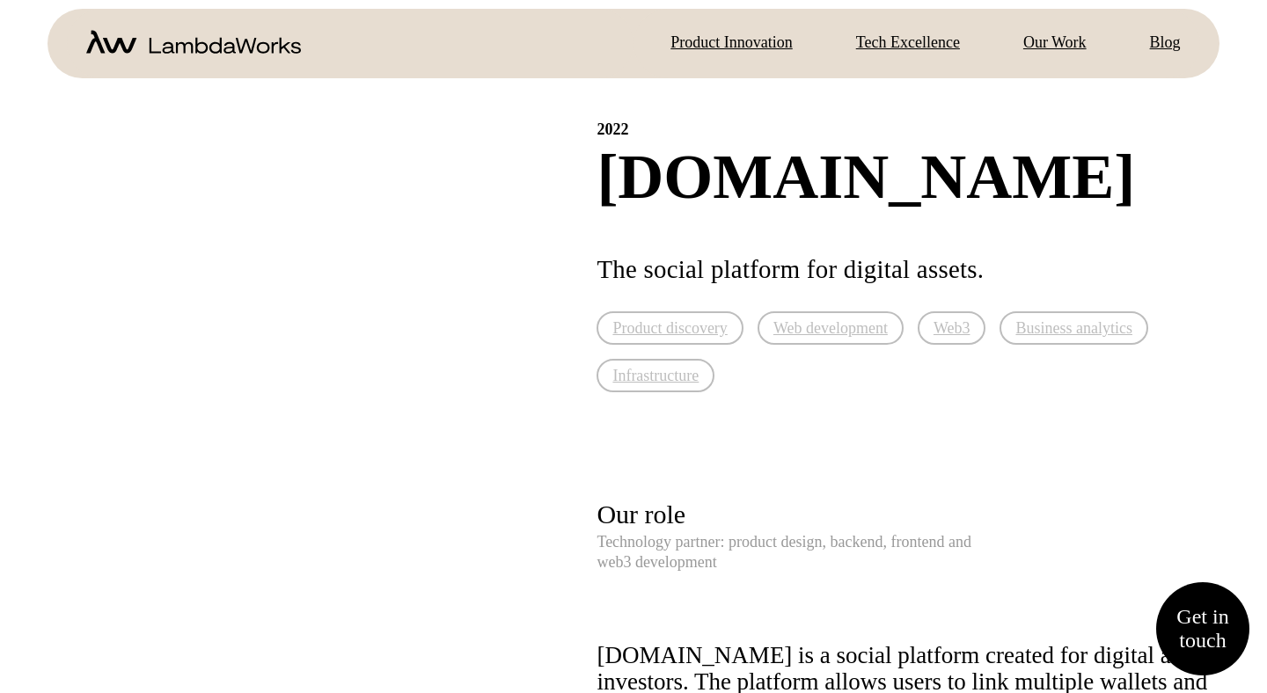
scroll to position [0, 0]
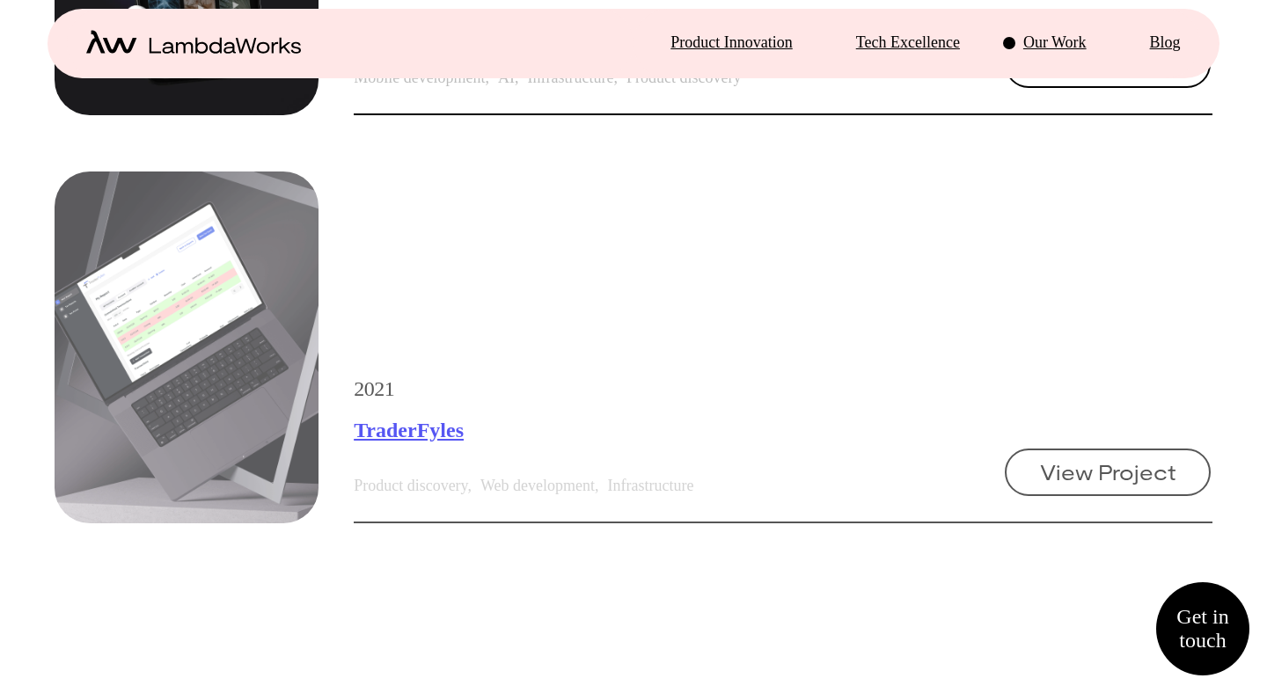
scroll to position [2561, 0]
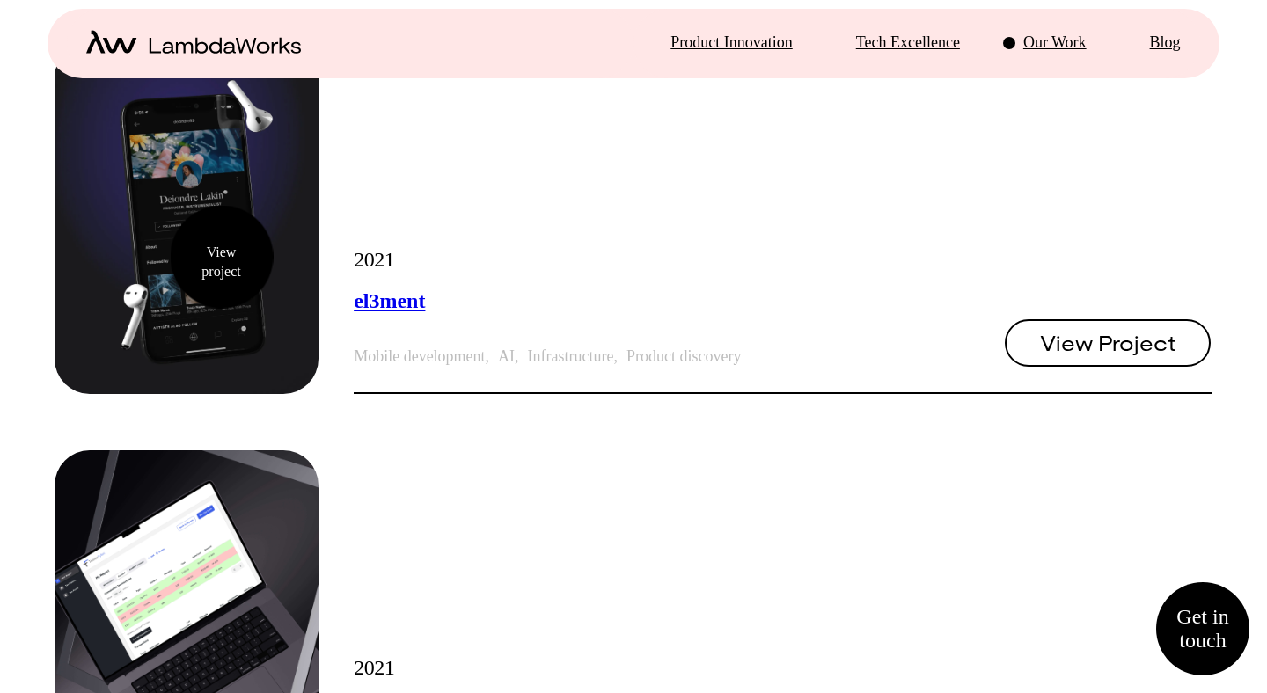
click at [222, 257] on div "View project" at bounding box center [187, 218] width 264 height 352
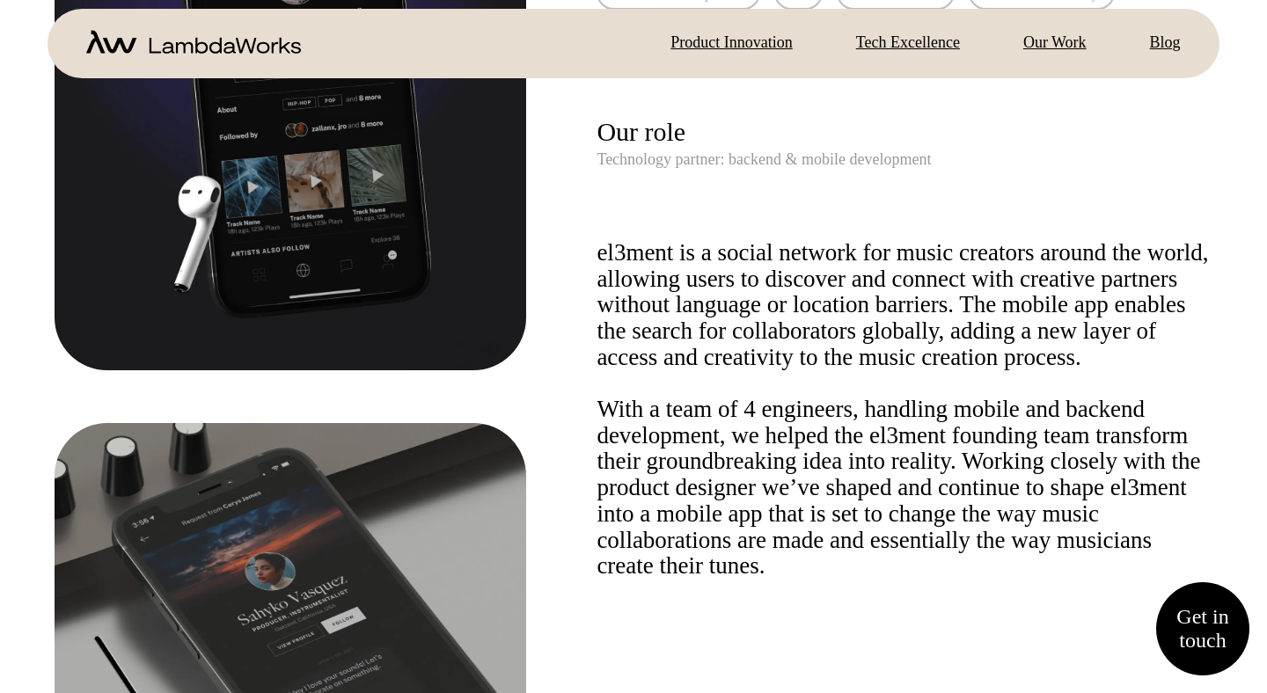
scroll to position [385, 0]
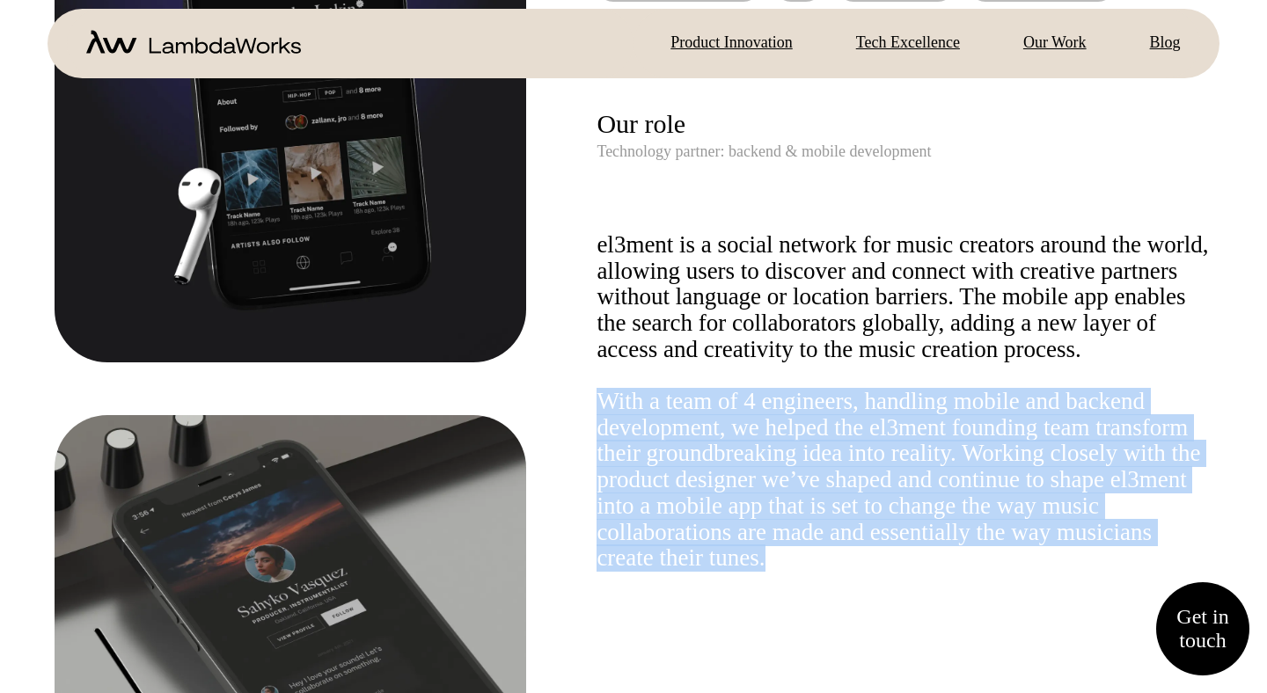
drag, startPoint x: 588, startPoint y: 428, endPoint x: 686, endPoint y: 182, distance: 264.9
copy div "With a team of 4 engineers, handling mobile and backend development, we helped …"
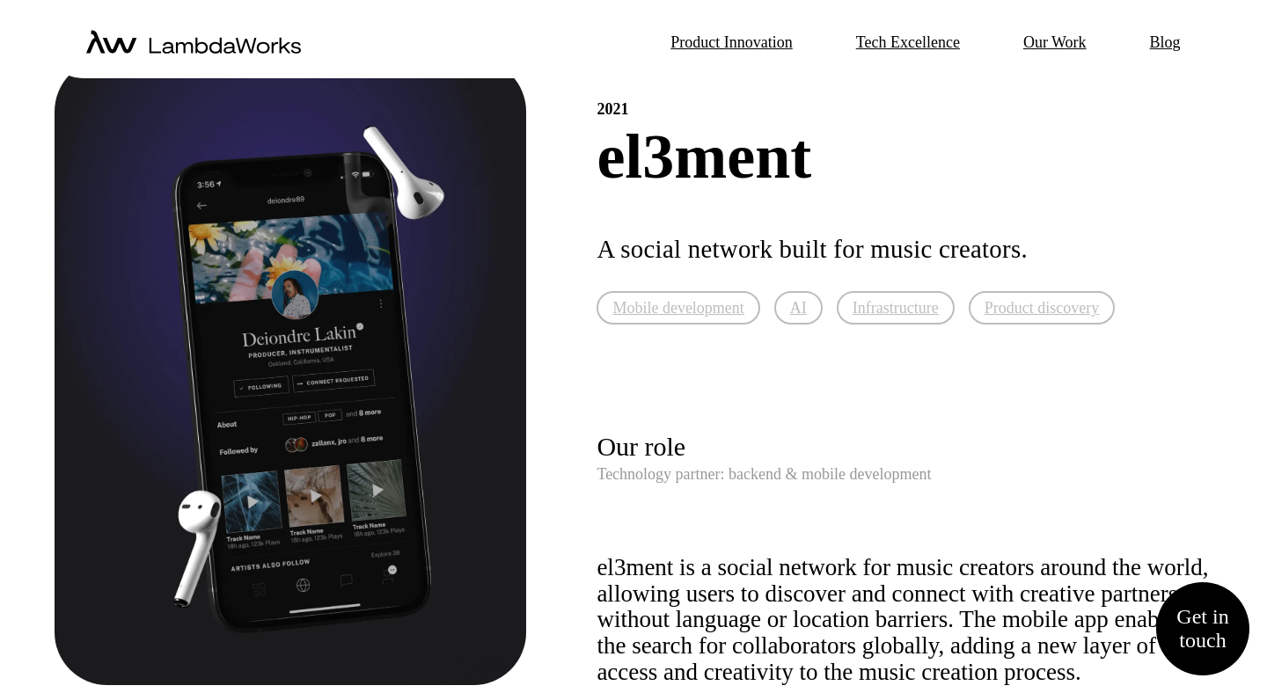
scroll to position [0, 0]
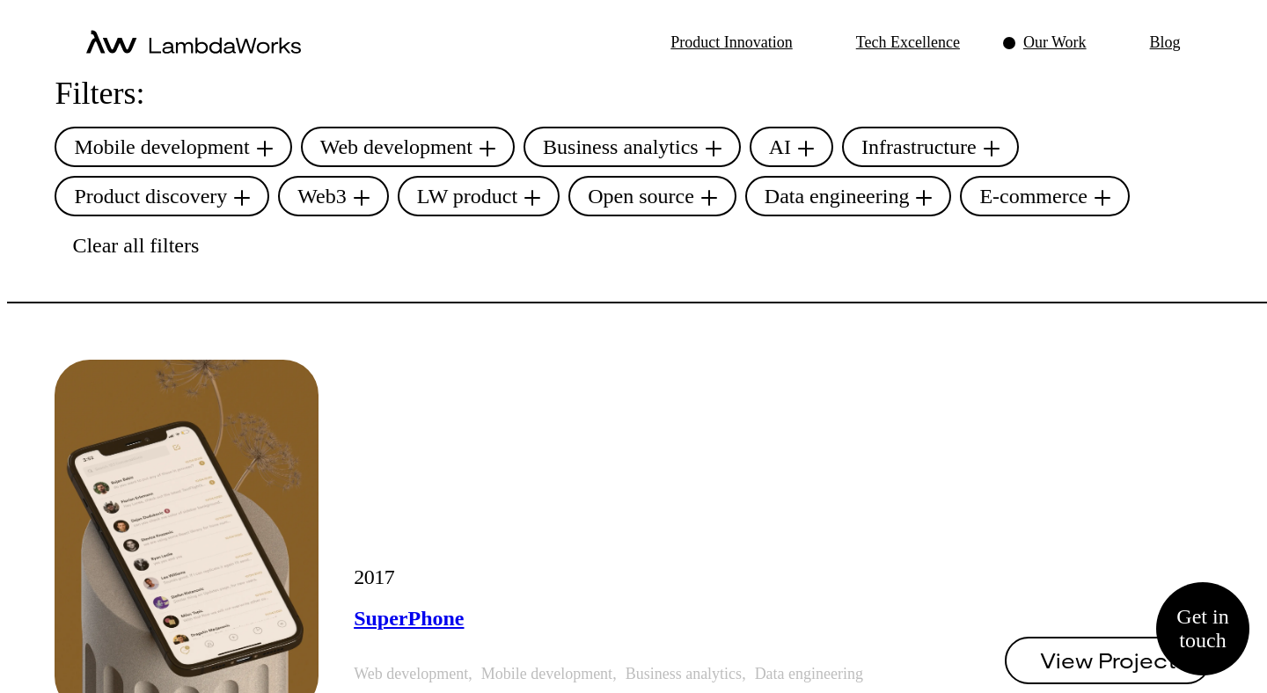
scroll to position [323, 0]
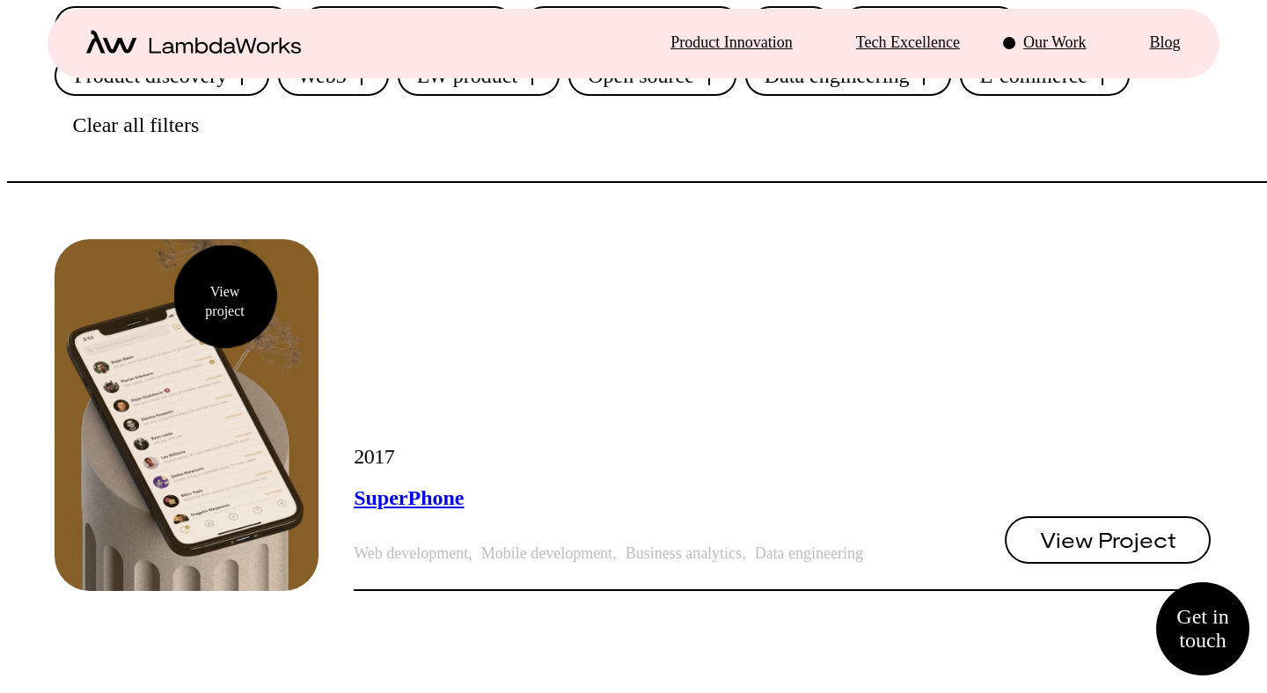
click at [225, 296] on div "View project" at bounding box center [187, 415] width 264 height 352
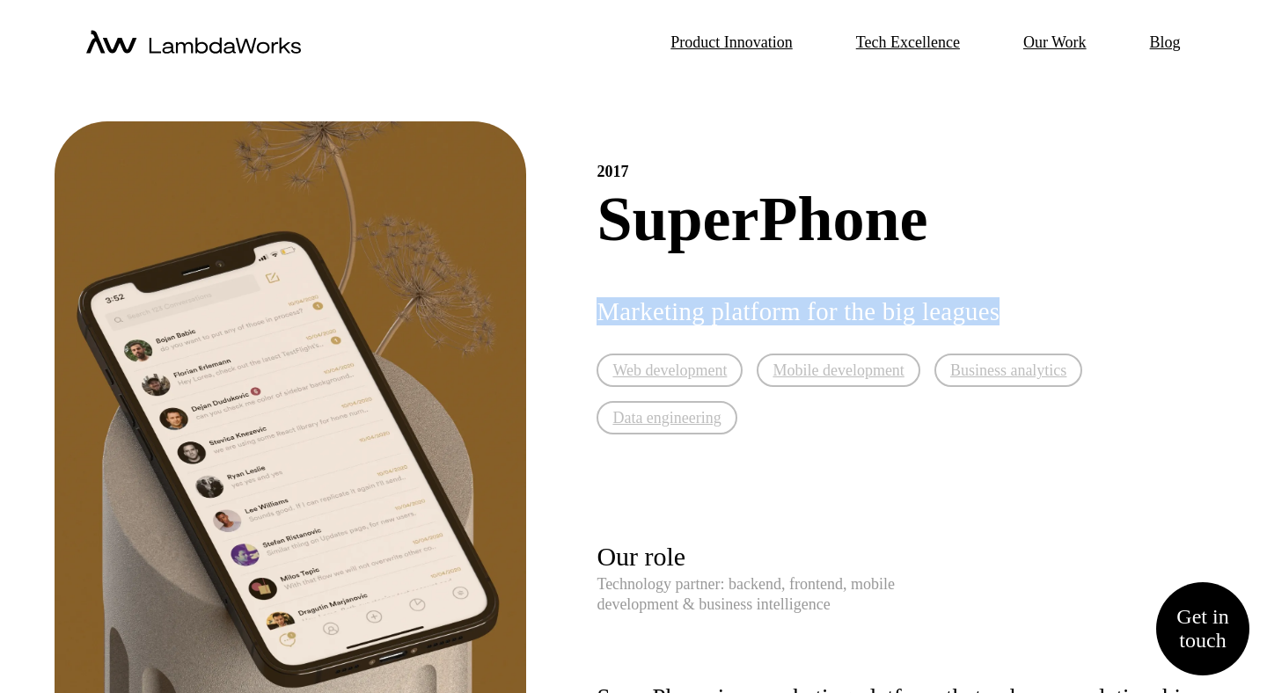
drag, startPoint x: 727, startPoint y: 279, endPoint x: 580, endPoint y: 257, distance: 149.4
copy h2 "Marketing platform for the big leagues"
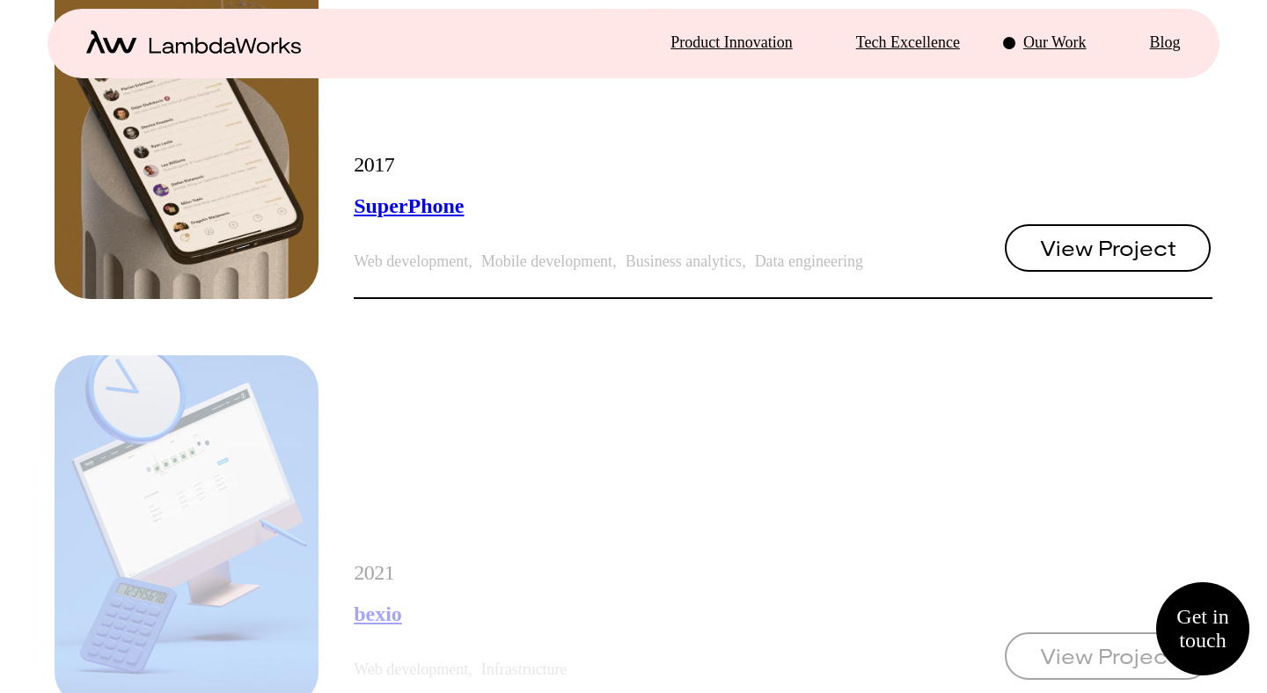
scroll to position [832, 0]
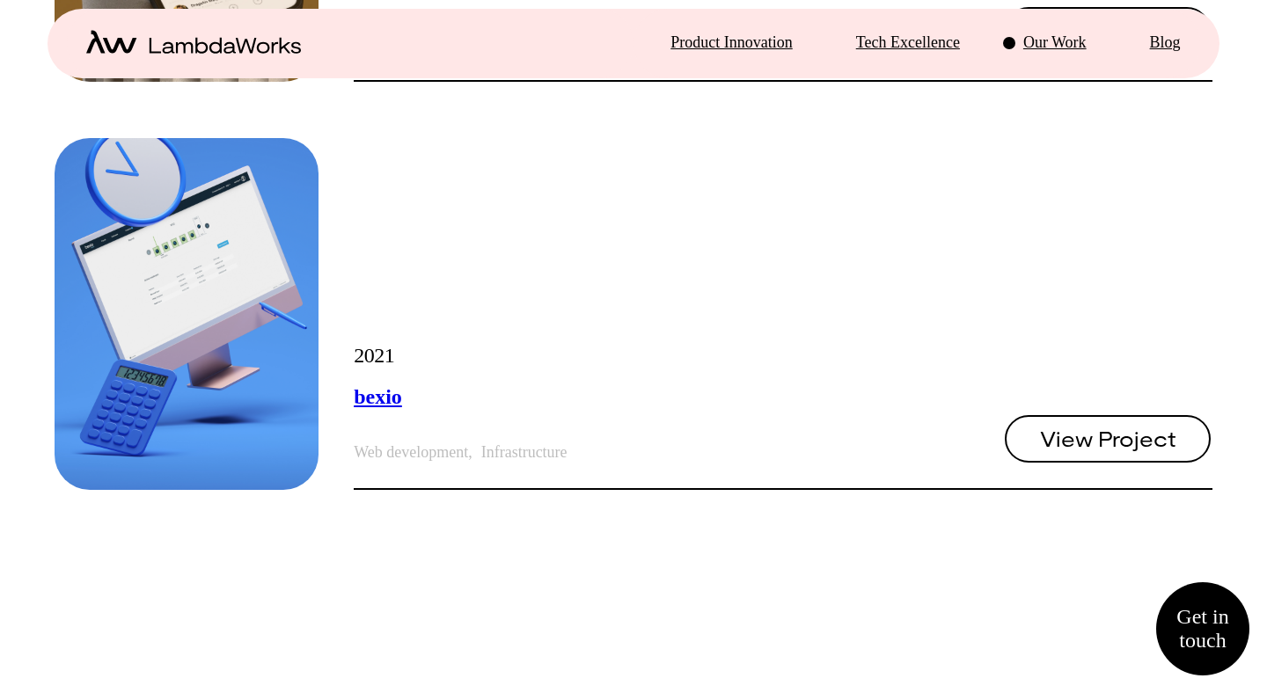
click at [402, 394] on link "bexio" at bounding box center [378, 396] width 48 height 23
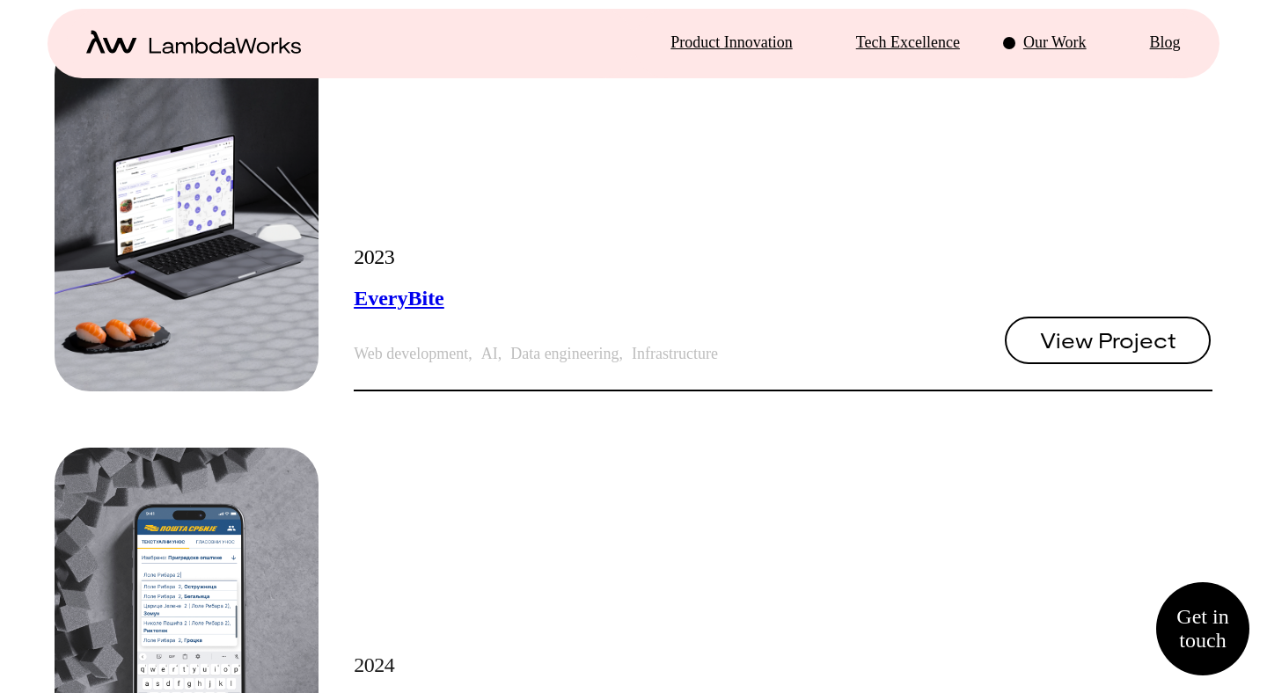
scroll to position [1340, 0]
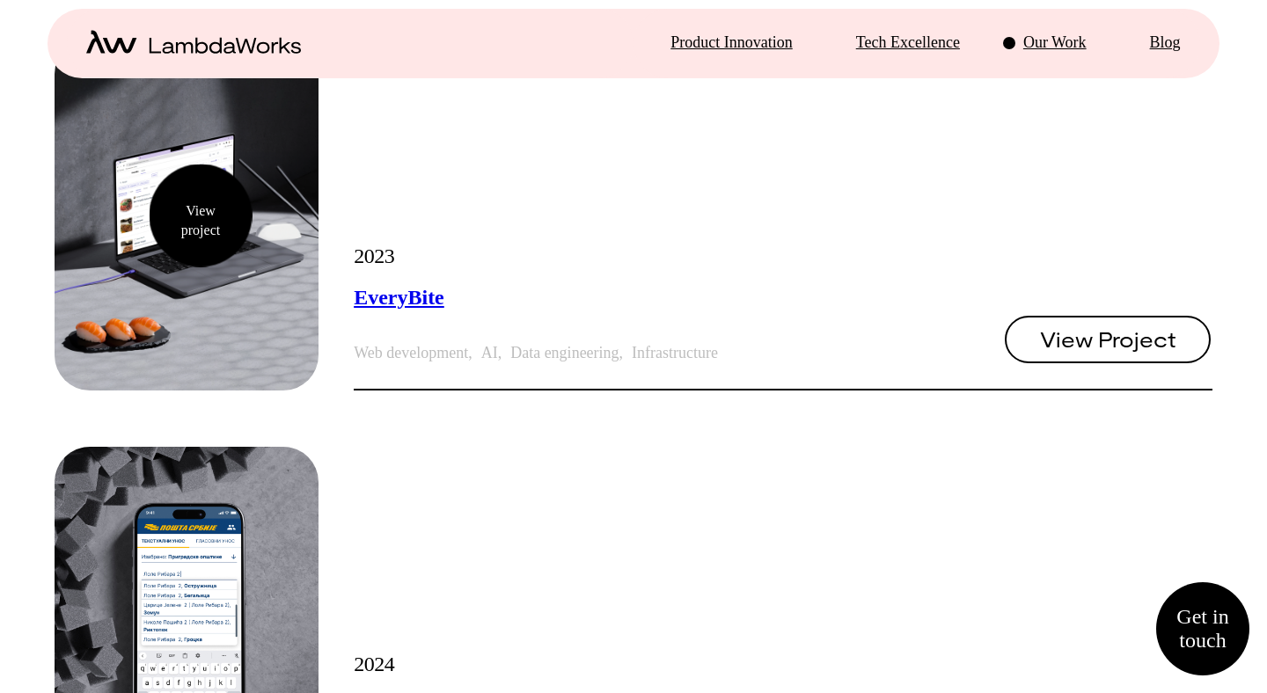
click at [201, 216] on div "View project" at bounding box center [187, 215] width 264 height 352
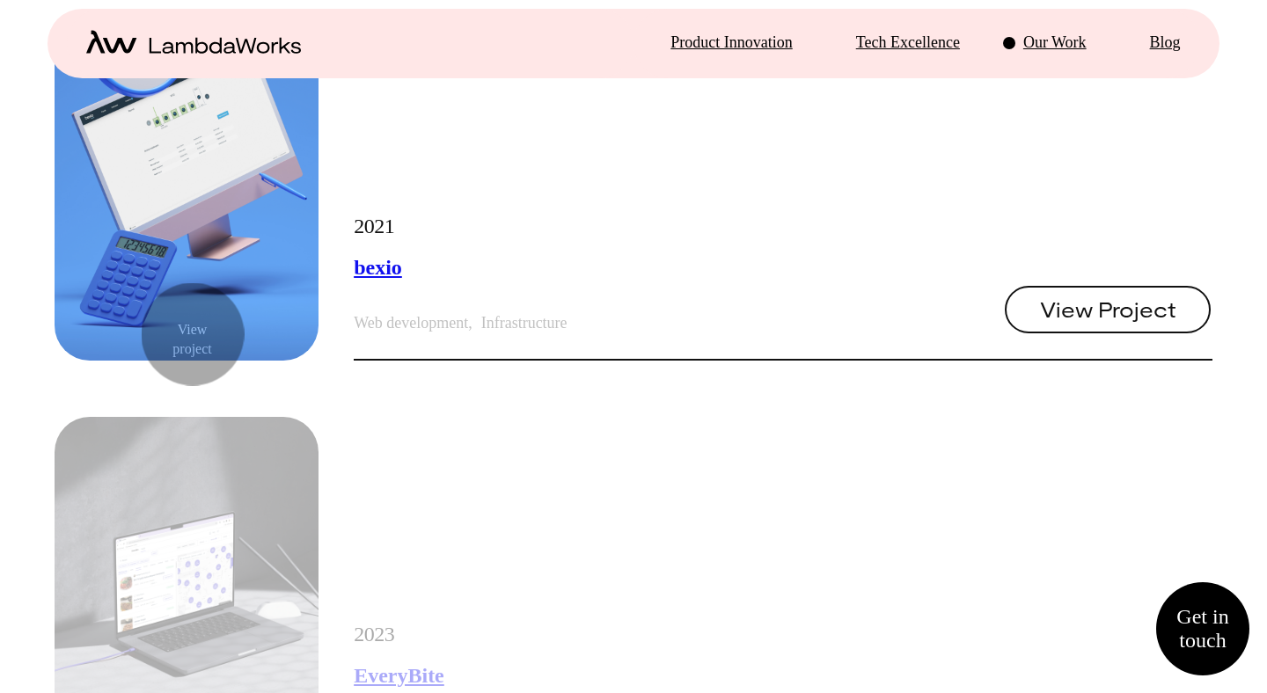
scroll to position [1368, 0]
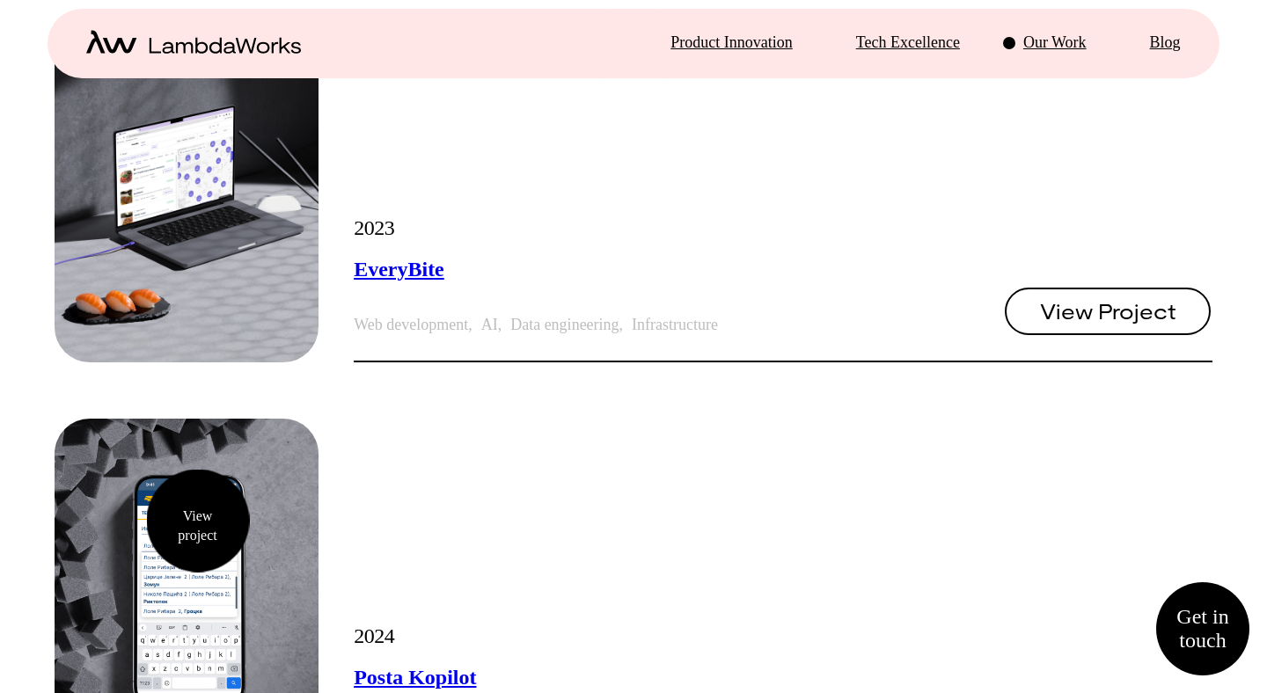
click at [198, 521] on div "View project" at bounding box center [187, 595] width 264 height 352
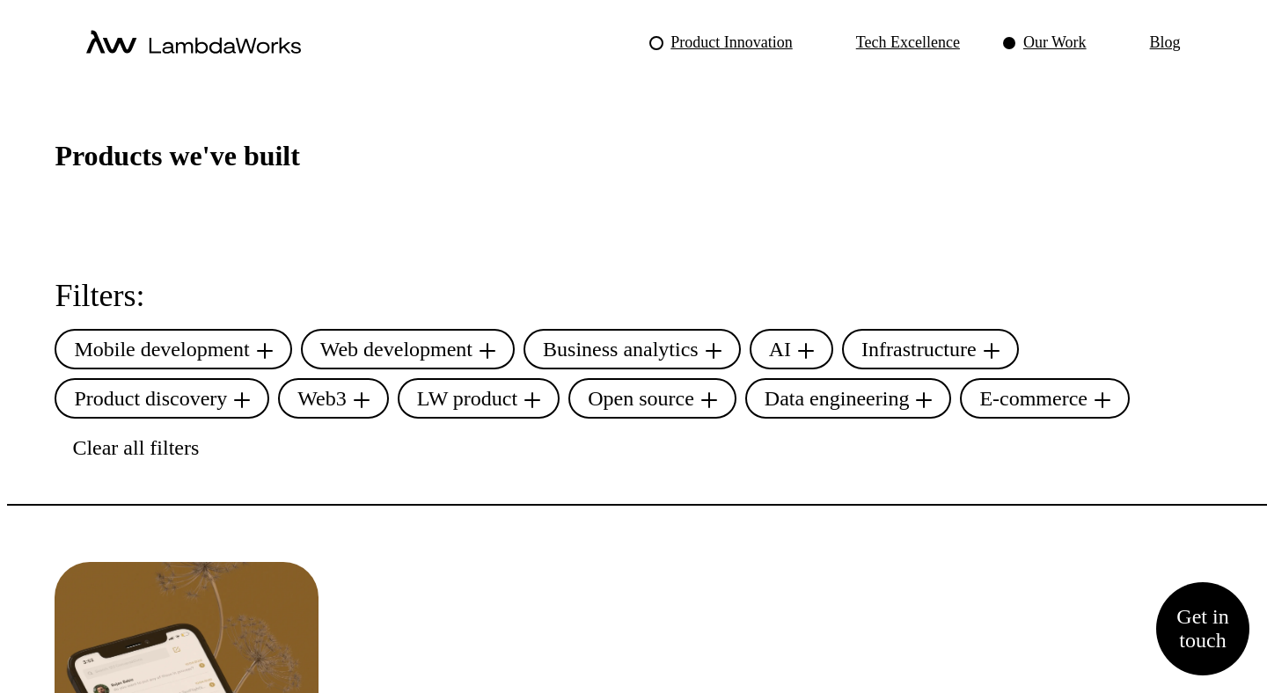
click at [713, 44] on p "Product Innovation" at bounding box center [730, 43] width 121 height 20
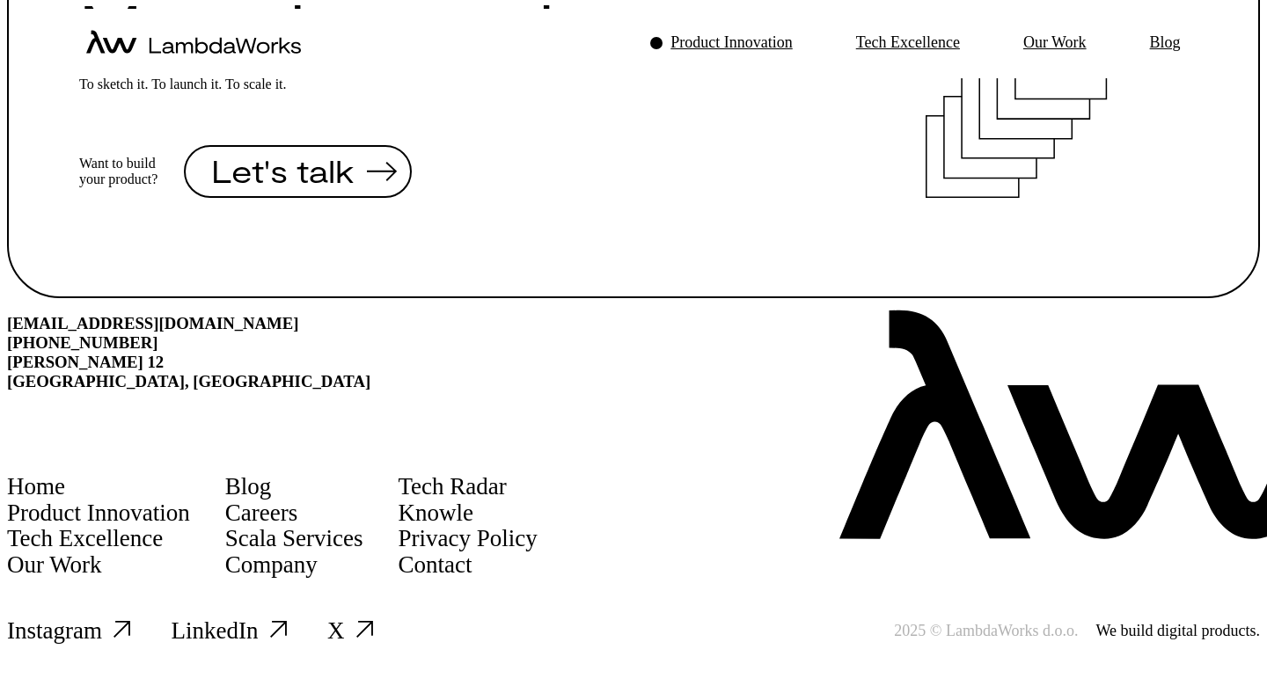
scroll to position [1877, 0]
click at [856, 39] on p "Tech Excellence" at bounding box center [908, 43] width 104 height 20
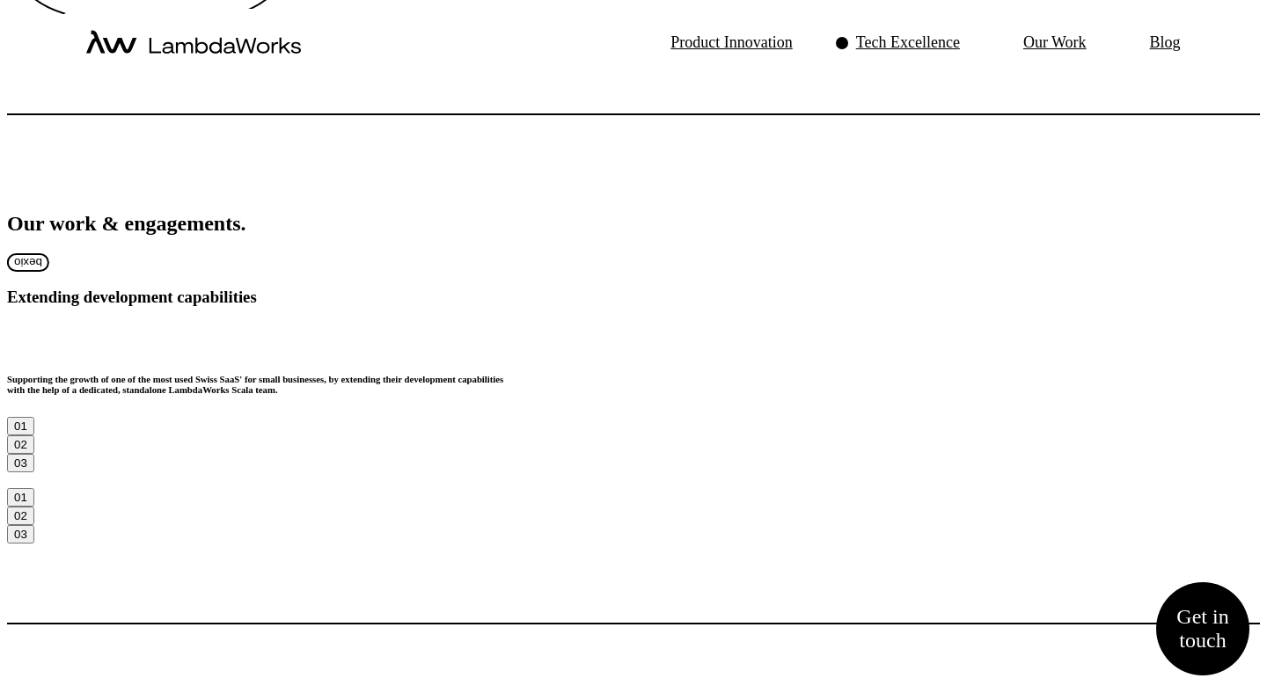
scroll to position [1835, 0]
